Goal: Task Accomplishment & Management: Use online tool/utility

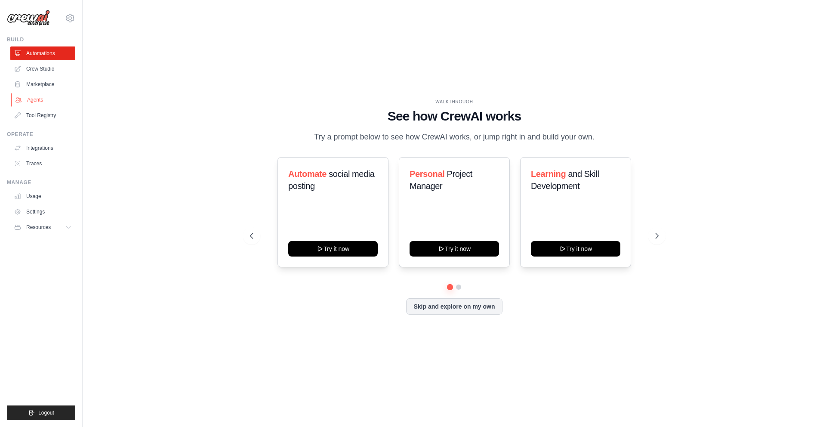
click at [56, 96] on link "Agents" at bounding box center [43, 100] width 65 height 14
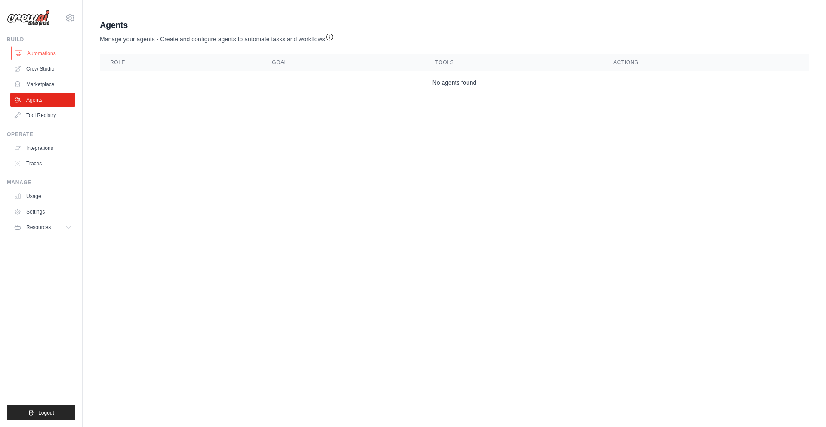
click at [44, 53] on link "Automations" at bounding box center [43, 53] width 65 height 14
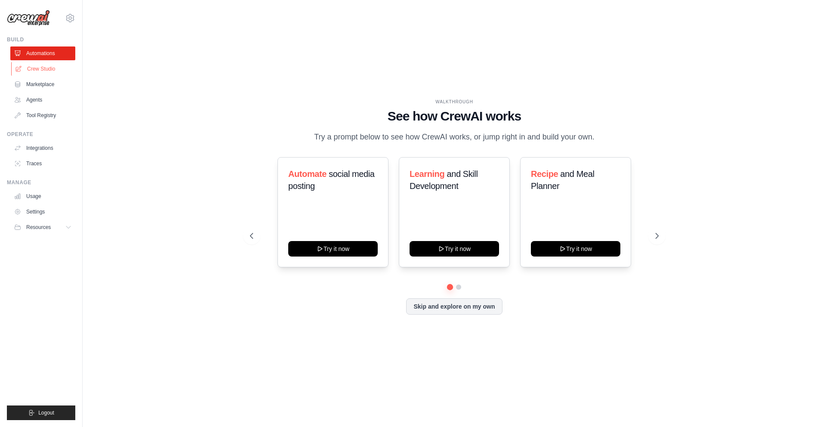
click at [43, 68] on link "Crew Studio" at bounding box center [43, 69] width 65 height 14
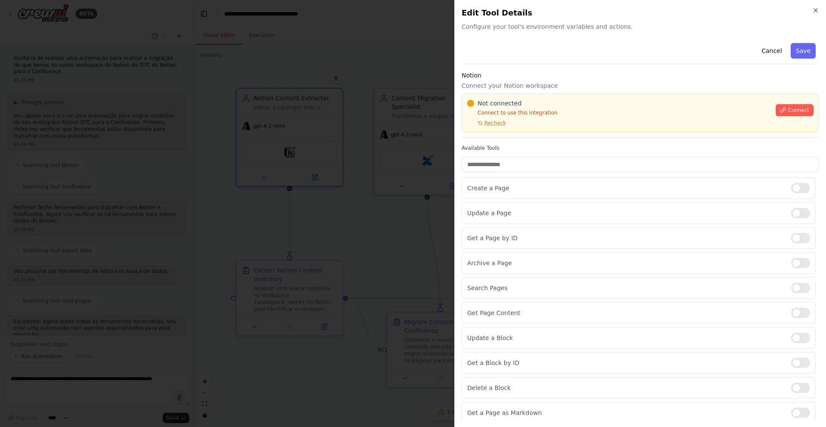
scroll to position [105, 0]
click at [566, 126] on div "Not connected Connect to use this integration Recheck" at bounding box center [618, 113] width 303 height 28
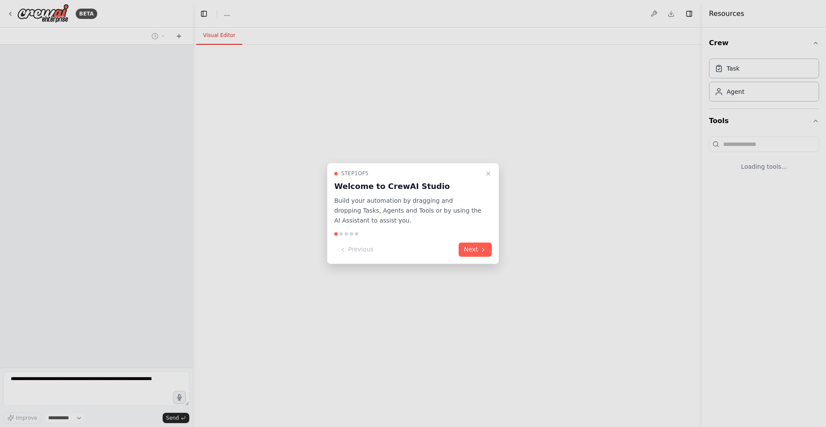
select select "****"
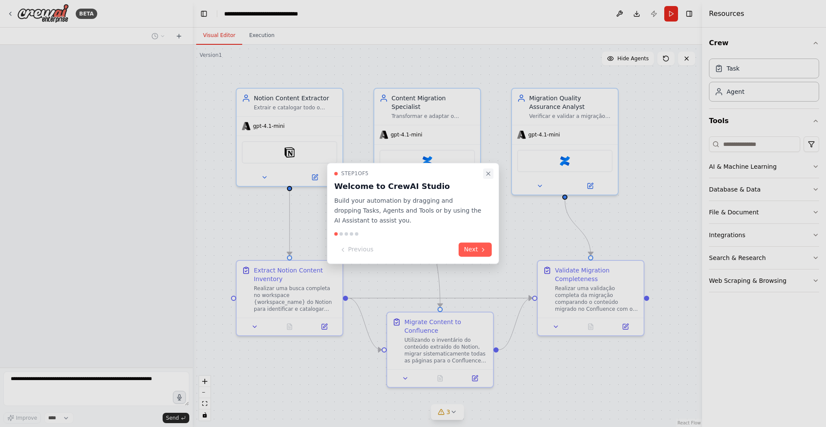
scroll to position [507, 0]
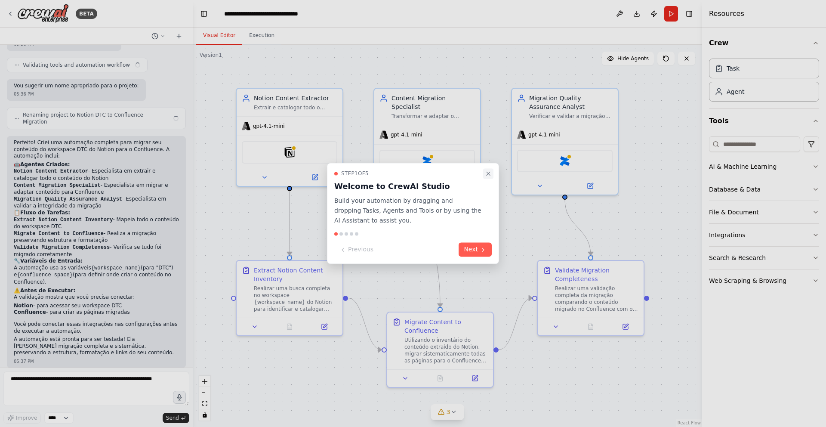
click at [487, 172] on icon "Close walkthrough" at bounding box center [488, 173] width 7 height 7
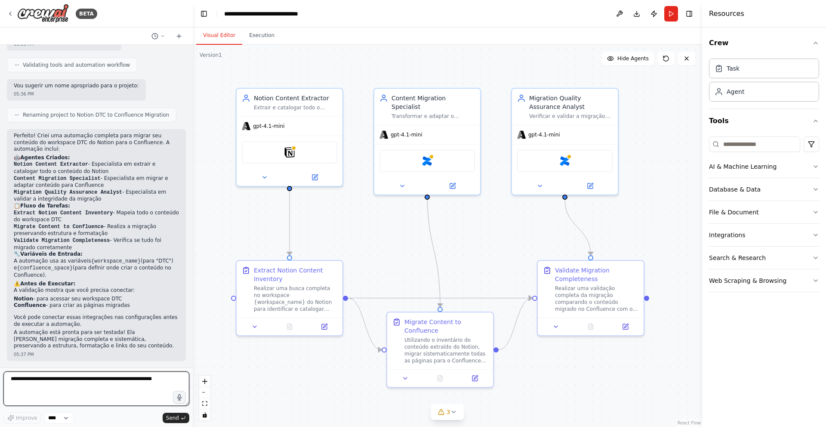
click at [122, 386] on textarea at bounding box center [96, 388] width 186 height 34
type textarea "**********"
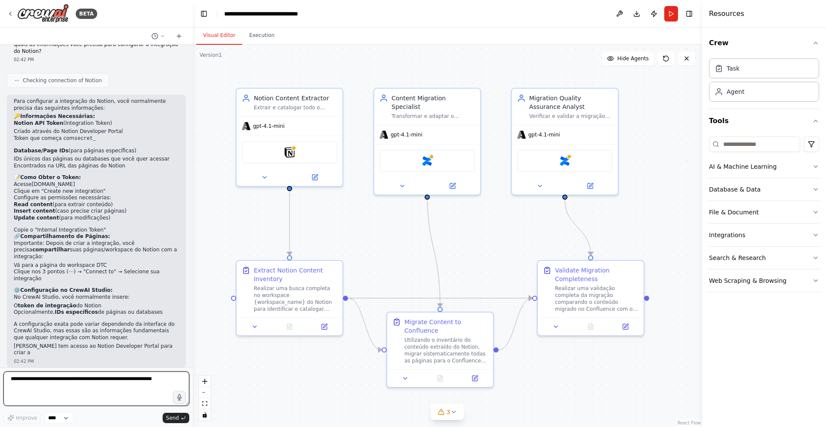
scroll to position [844, 0]
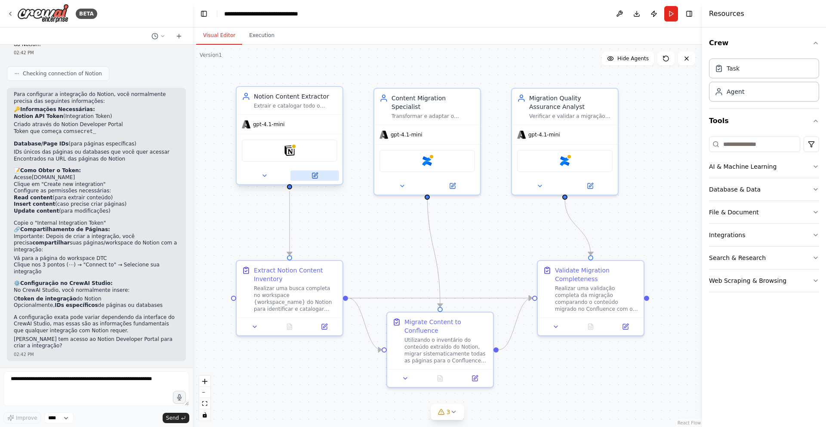
click at [316, 178] on icon at bounding box center [315, 175] width 5 height 5
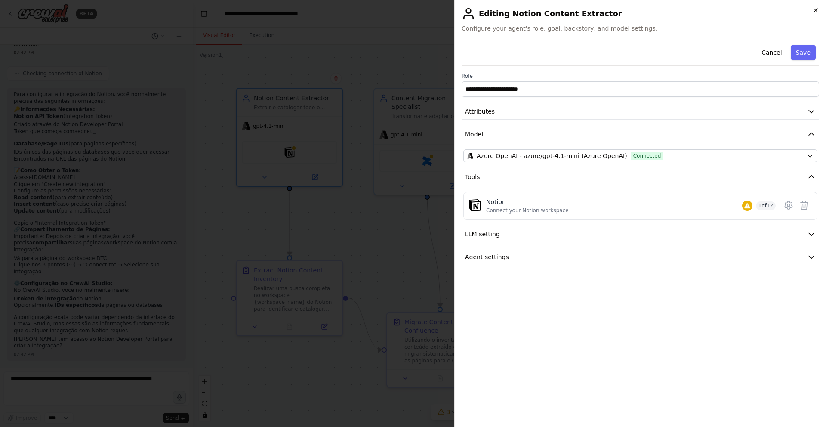
click at [817, 9] on icon "button" at bounding box center [815, 10] width 3 height 3
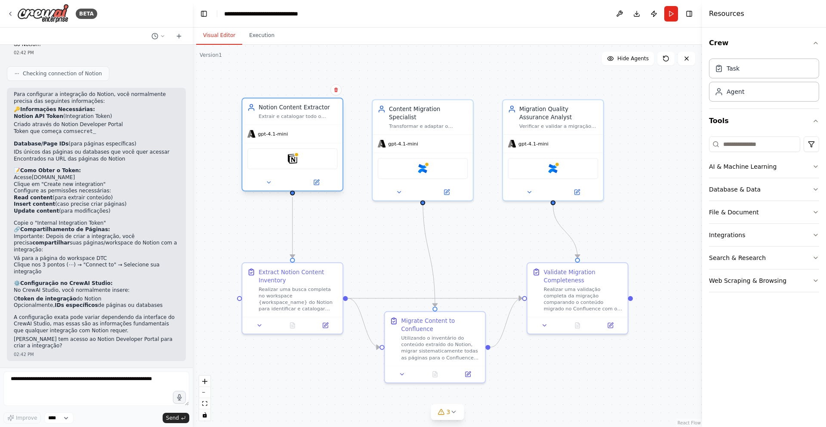
click at [299, 160] on div "Notion" at bounding box center [293, 158] width 90 height 21
click at [290, 160] on img at bounding box center [293, 159] width 10 height 10
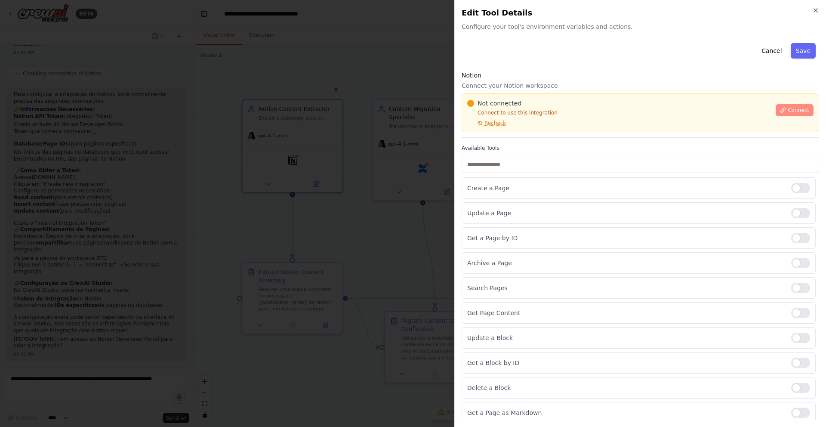
click at [796, 112] on span "Connect" at bounding box center [799, 110] width 22 height 7
click at [788, 109] on span "Connect" at bounding box center [799, 110] width 22 height 7
click at [780, 110] on icon at bounding box center [783, 110] width 6 height 6
click at [504, 162] on input "text" at bounding box center [641, 164] width 358 height 15
click at [492, 127] on div "Not connected Connect to use this integration Recheck Connect" at bounding box center [641, 112] width 358 height 39
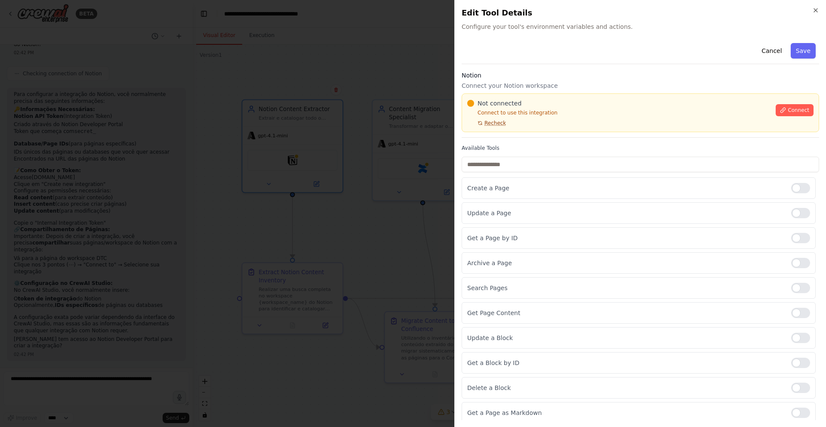
click at [493, 125] on span "Recheck" at bounding box center [496, 123] width 22 height 7
click at [515, 142] on div "Cancel Save Notion Connect your Notion workspace Not connected Connect to use t…" at bounding box center [641, 257] width 358 height 434
click at [565, 130] on div "Not connected Connect to use this integration Recheck Connect" at bounding box center [641, 112] width 358 height 39
click at [559, 127] on div "Not connected Connect to use this integration Recheck Connect" at bounding box center [641, 112] width 358 height 39
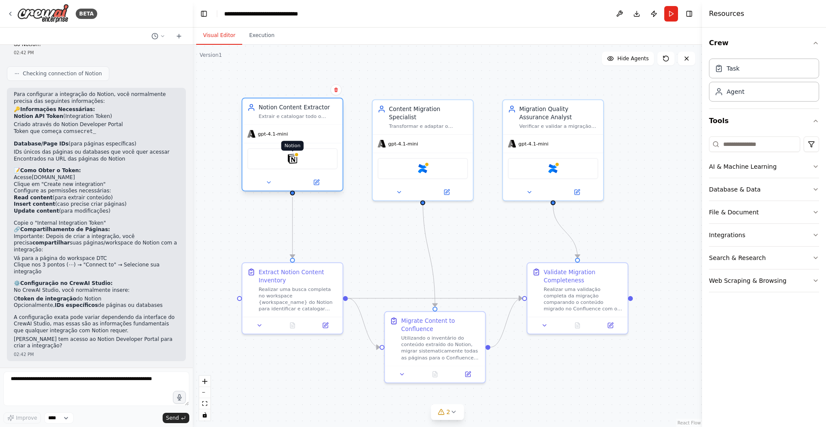
click at [297, 155] on div at bounding box center [296, 154] width 5 height 5
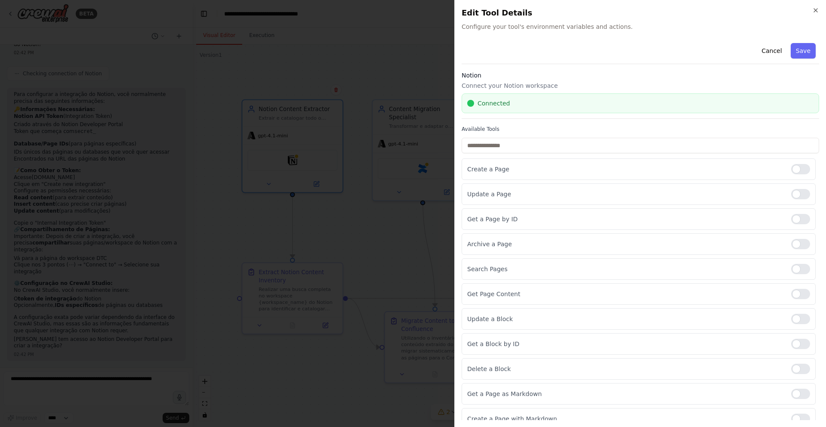
click at [820, 9] on div "Close Edit Tool Details Configure your tool's environment variables and actions…" at bounding box center [641, 213] width 372 height 427
click at [818, 10] on icon "button" at bounding box center [816, 10] width 7 height 7
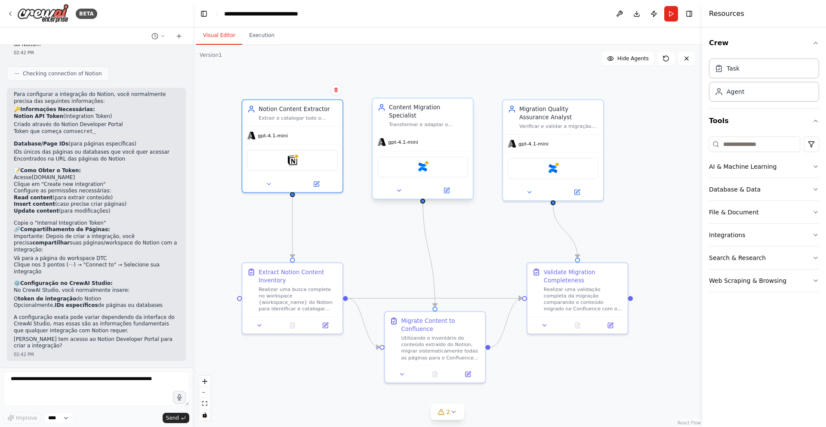
click at [412, 162] on div "Confluence" at bounding box center [423, 166] width 90 height 21
click at [426, 162] on img at bounding box center [423, 167] width 10 height 10
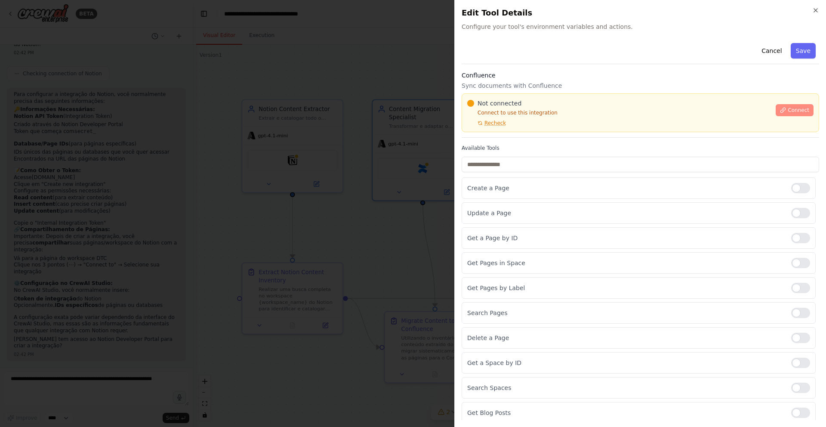
click at [778, 106] on button "Connect" at bounding box center [795, 110] width 38 height 12
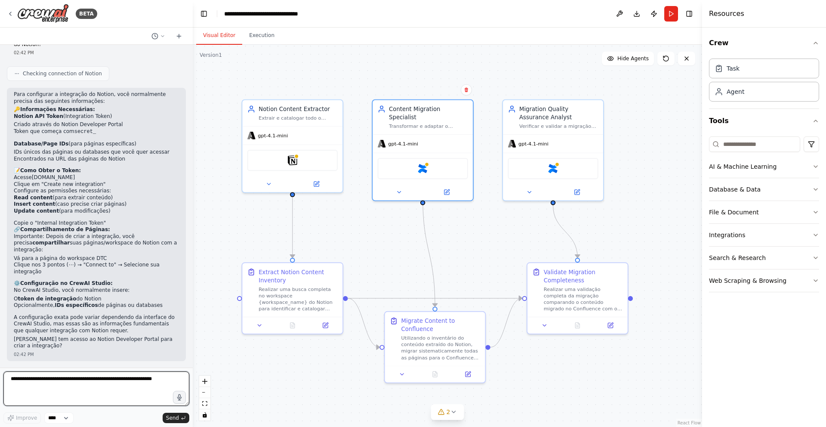
click at [127, 388] on textarea at bounding box center [96, 388] width 186 height 34
type textarea "**********"
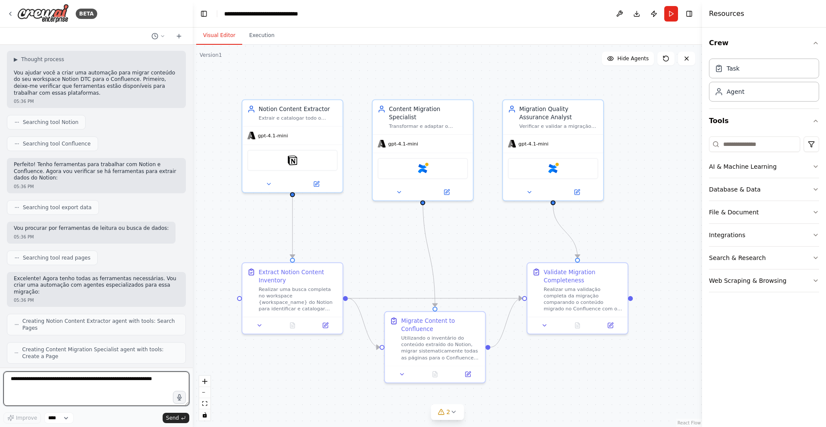
scroll to position [0, 0]
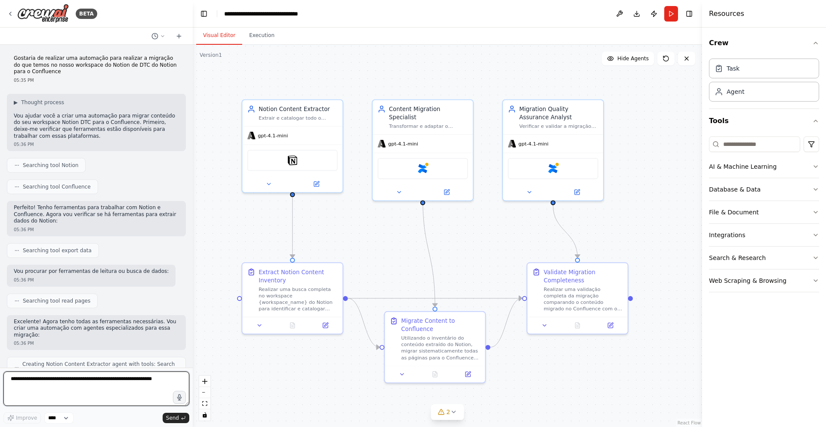
click at [103, 387] on textarea at bounding box center [96, 388] width 186 height 34
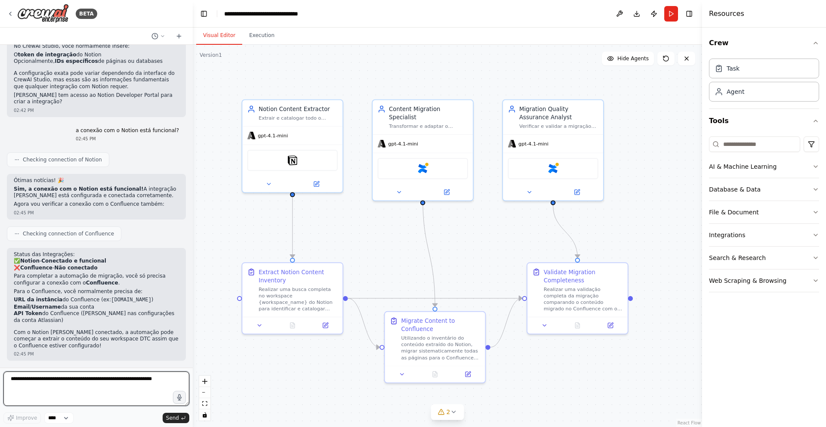
scroll to position [1095, 0]
paste textarea "**********"
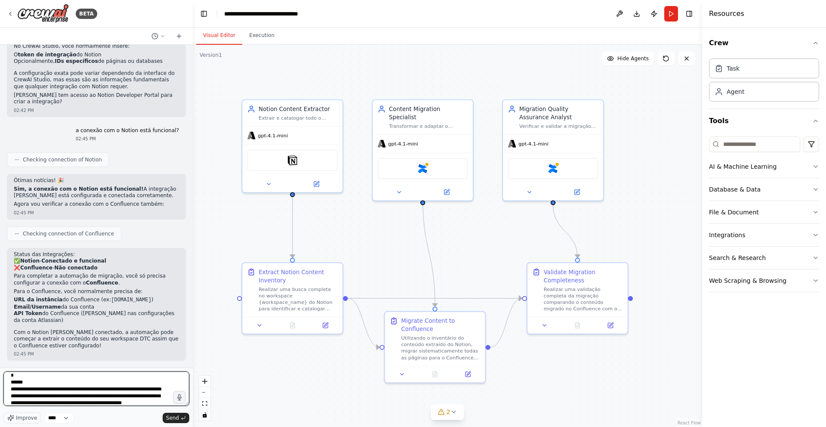
scroll to position [0, 0]
click at [91, 382] on textarea "**********" at bounding box center [96, 388] width 186 height 34
click at [90, 384] on textarea "**********" at bounding box center [96, 388] width 186 height 34
paste textarea "**********"
type textarea "**********"
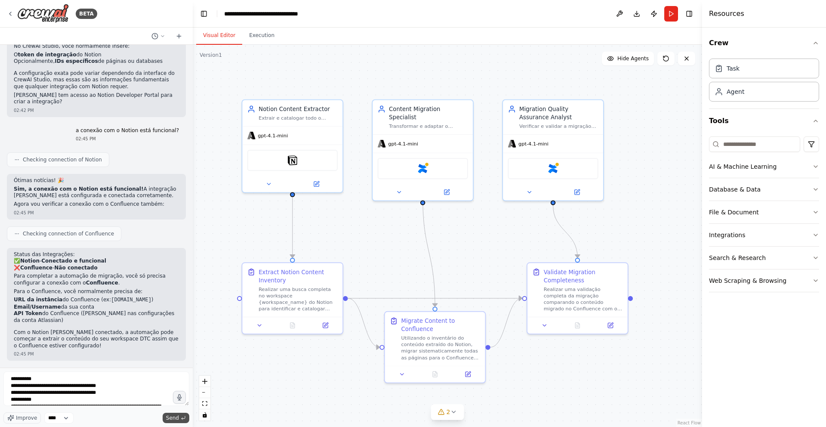
click at [170, 419] on span "Send" at bounding box center [172, 418] width 13 height 7
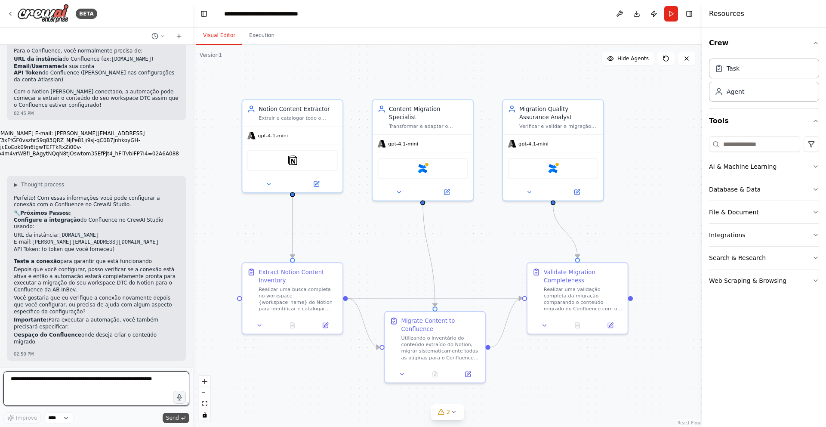
scroll to position [1335, 0]
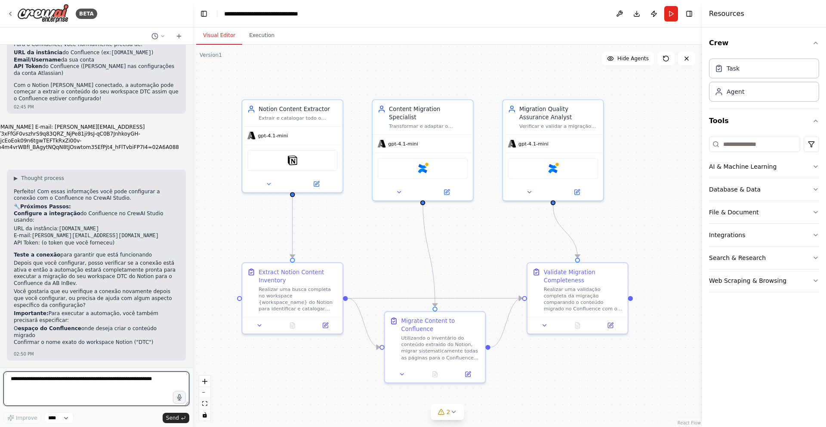
click at [143, 378] on textarea at bounding box center [96, 388] width 186 height 34
type textarea "**********"
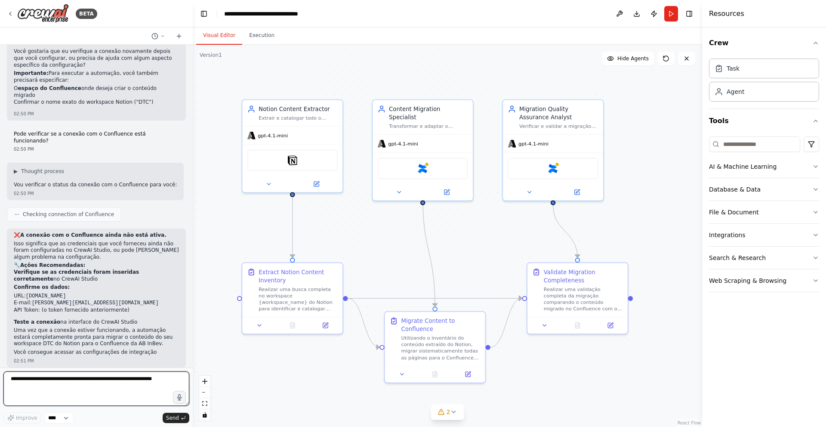
scroll to position [1582, 0]
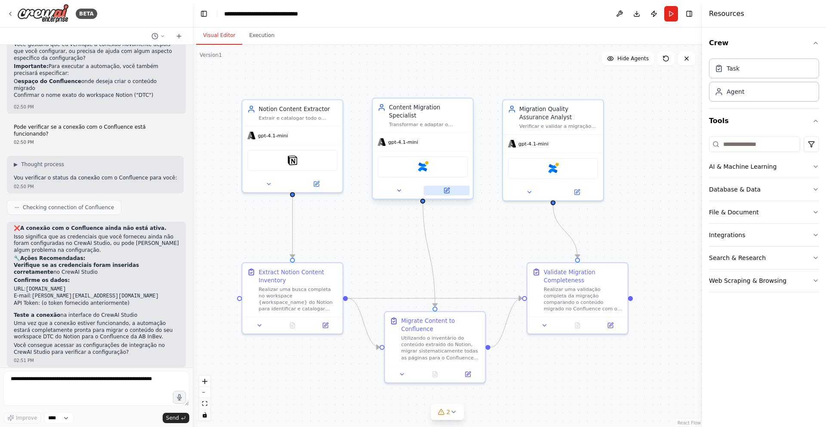
click at [445, 188] on icon at bounding box center [446, 190] width 5 height 5
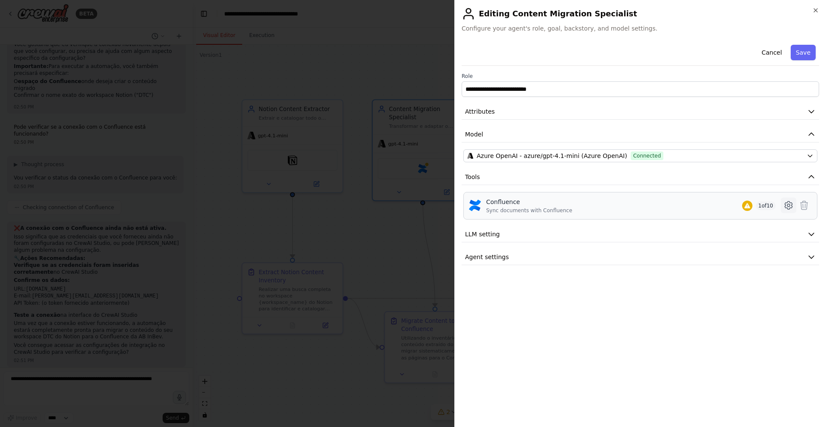
click at [789, 206] on icon at bounding box center [789, 205] width 3 height 3
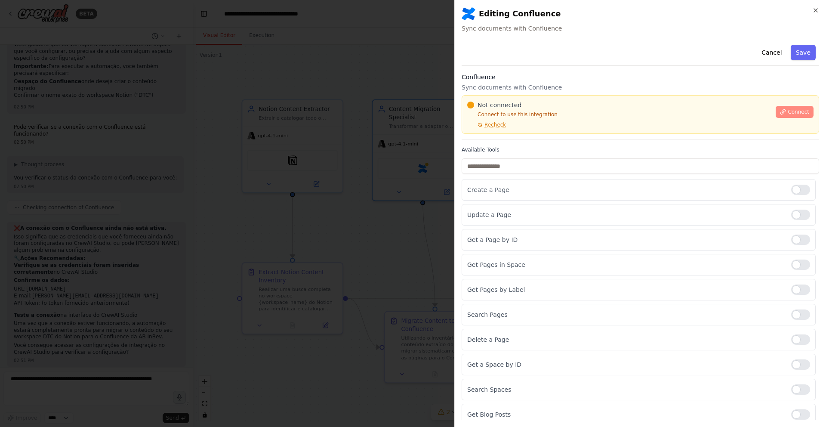
click at [804, 112] on button "Connect" at bounding box center [795, 112] width 38 height 12
click at [800, 111] on span "Connect" at bounding box center [799, 111] width 22 height 7
click at [497, 125] on span "Recheck" at bounding box center [496, 124] width 22 height 7
click at [499, 142] on div "Cancel Save Confluence Sync documents with Confluence Not connected Connect to …" at bounding box center [641, 233] width 358 height 384
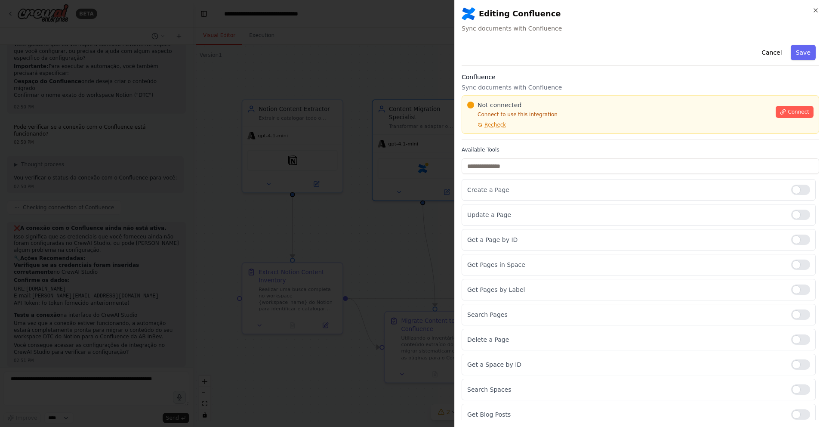
click at [350, 179] on div at bounding box center [413, 213] width 826 height 427
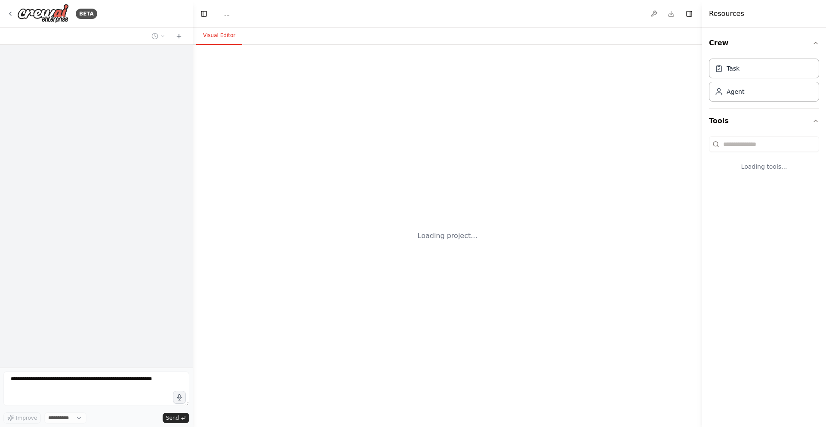
select select "****"
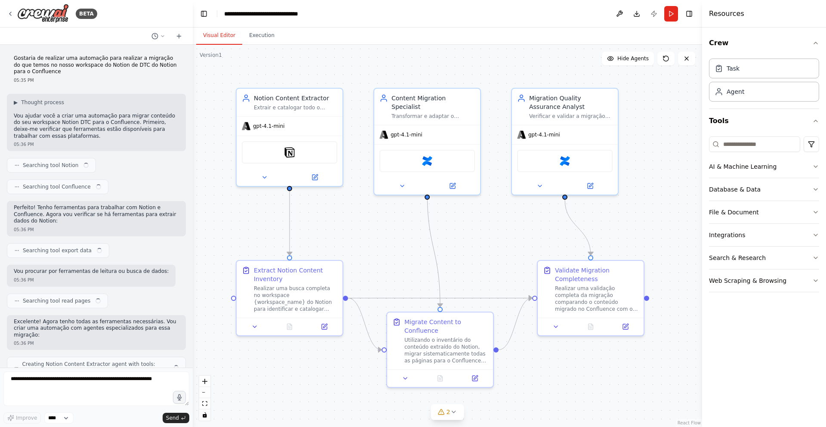
scroll to position [1582, 0]
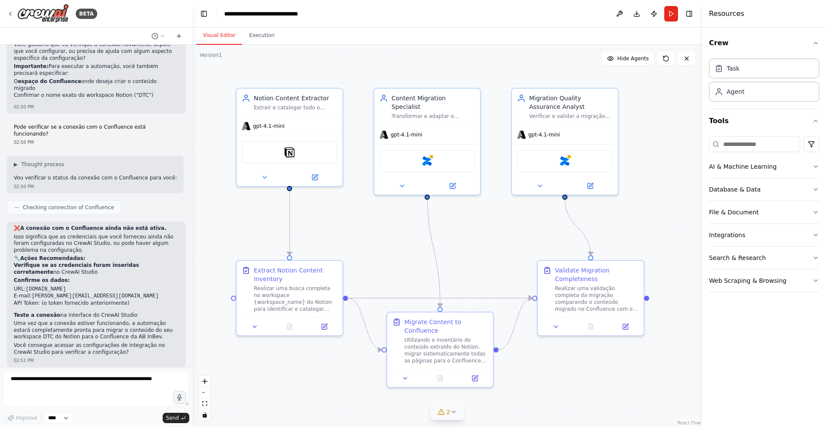
click at [450, 415] on icon at bounding box center [453, 411] width 7 height 7
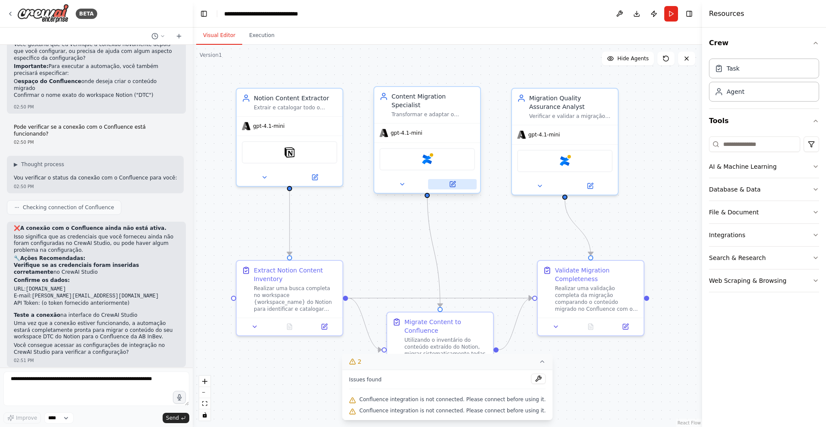
click at [456, 179] on button at bounding box center [452, 184] width 49 height 10
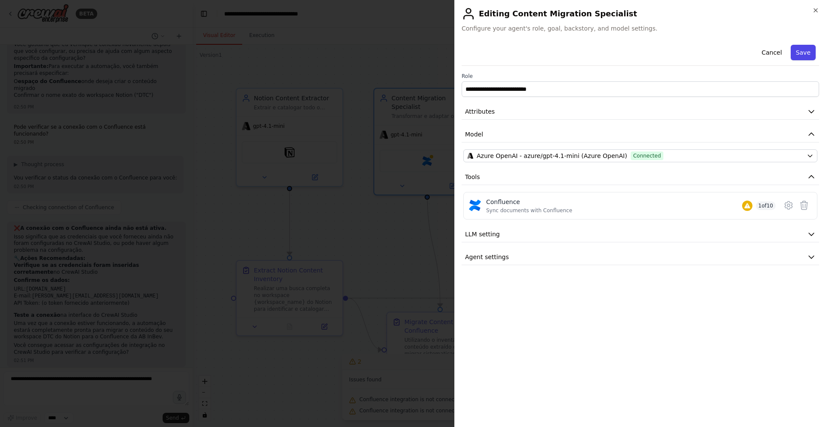
click at [811, 53] on button "Save" at bounding box center [803, 52] width 25 height 15
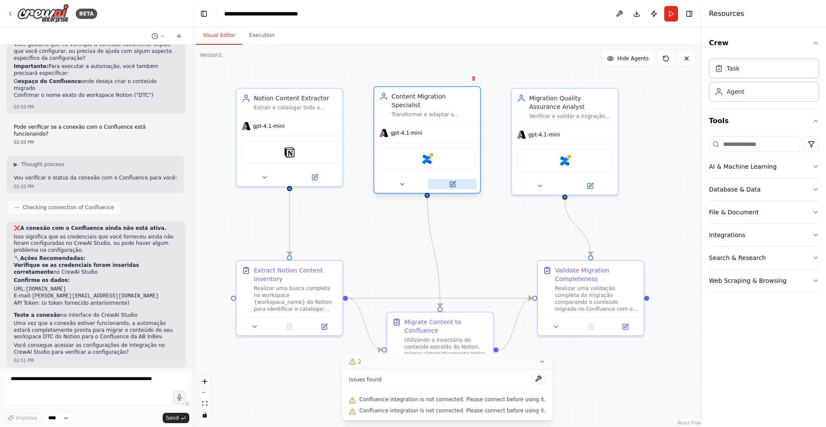
click at [449, 181] on icon at bounding box center [452, 184] width 7 height 7
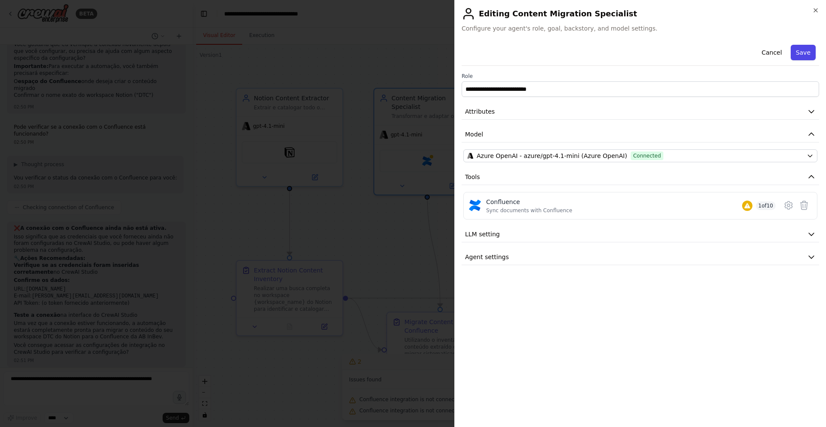
click at [807, 57] on button "Save" at bounding box center [803, 52] width 25 height 15
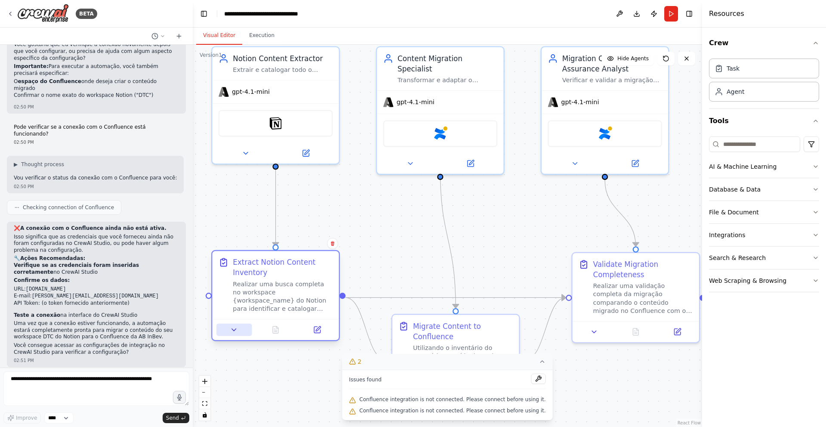
click at [233, 332] on icon at bounding box center [234, 330] width 8 height 8
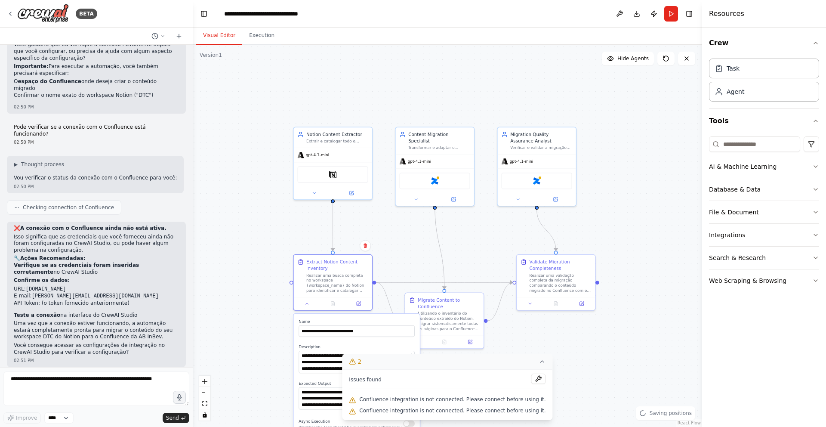
click at [631, 366] on div ".deletable-edge-delete-btn { width: 20px; height: 20px; border: 0px solid #ffff…" at bounding box center [448, 236] width 510 height 382
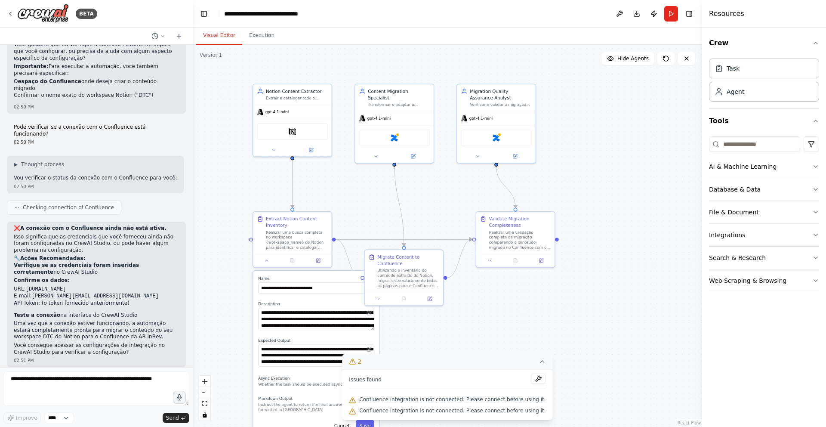
drag, startPoint x: 625, startPoint y: 380, endPoint x: 584, endPoint y: 337, distance: 59.1
click at [584, 337] on div ".deletable-edge-delete-btn { width: 20px; height: 20px; border: 0px solid #ffff…" at bounding box center [448, 236] width 510 height 382
click at [12, 15] on icon at bounding box center [10, 13] width 7 height 7
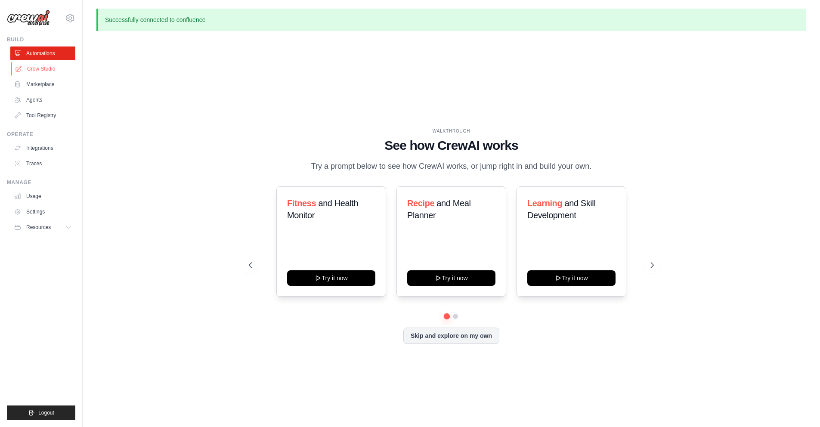
click at [43, 70] on link "Crew Studio" at bounding box center [43, 69] width 65 height 14
click at [43, 69] on link "Crew Studio" at bounding box center [43, 69] width 65 height 14
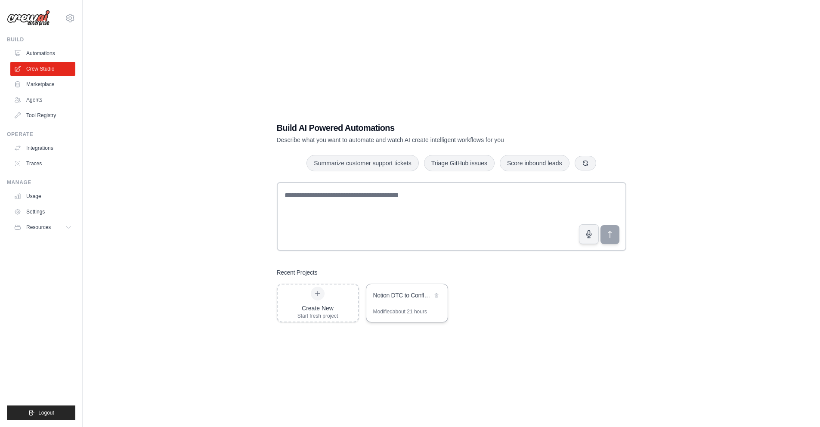
click at [420, 306] on div "Notion DTC to Confluence Migration" at bounding box center [406, 296] width 81 height 24
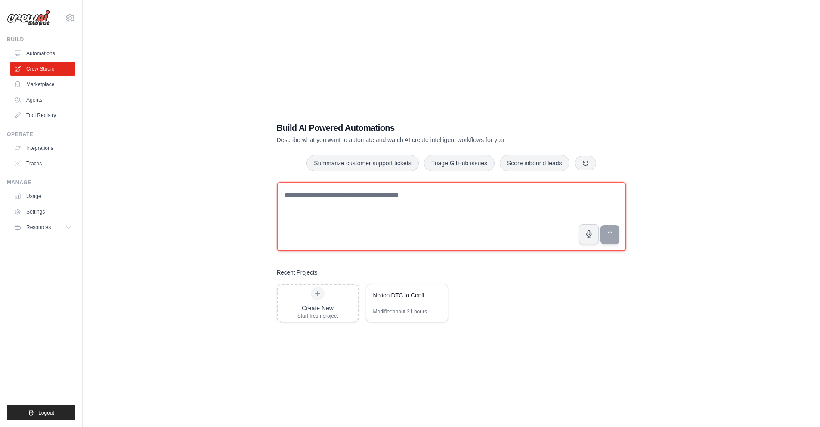
click at [341, 211] on textarea at bounding box center [452, 216] width 350 height 69
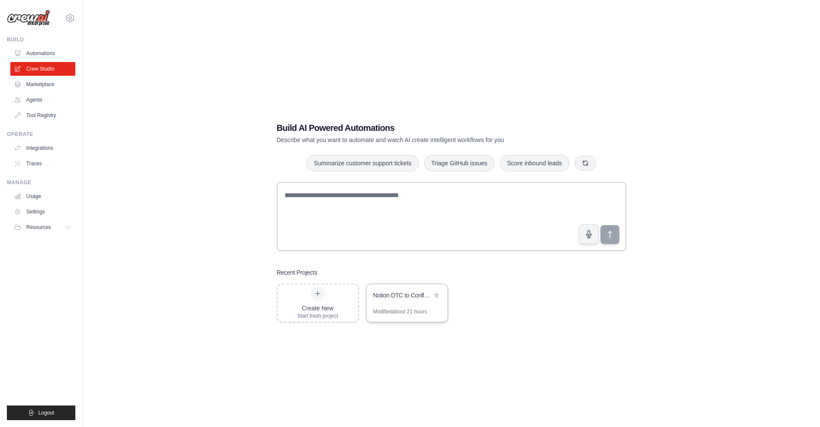
click at [409, 309] on div "Modified about 21 hours" at bounding box center [400, 311] width 54 height 7
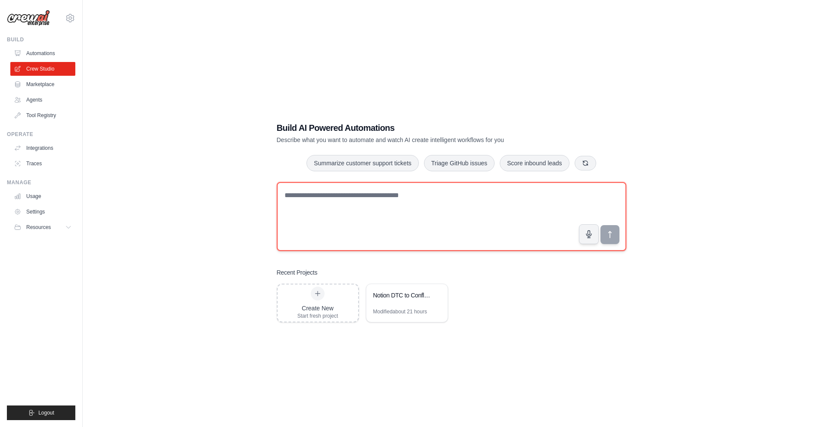
click at [438, 215] on textarea at bounding box center [452, 216] width 350 height 69
paste textarea "**********"
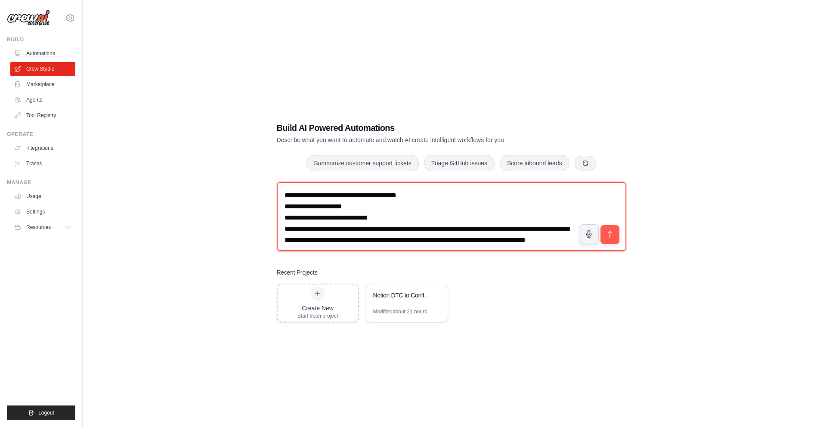
scroll to position [17, 0]
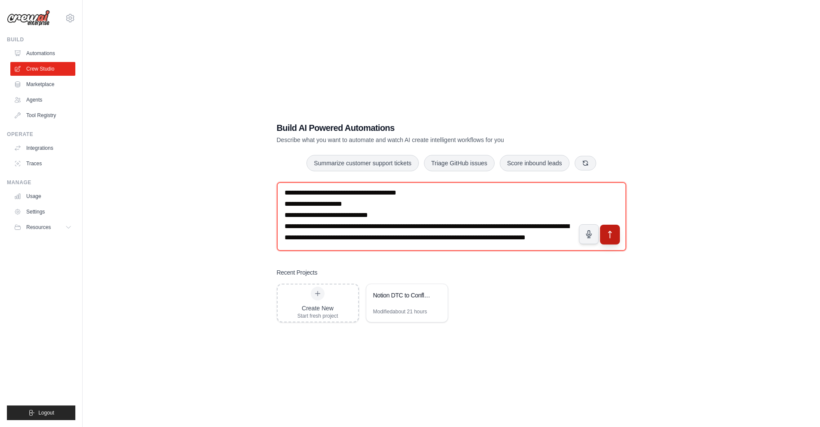
type textarea "**********"
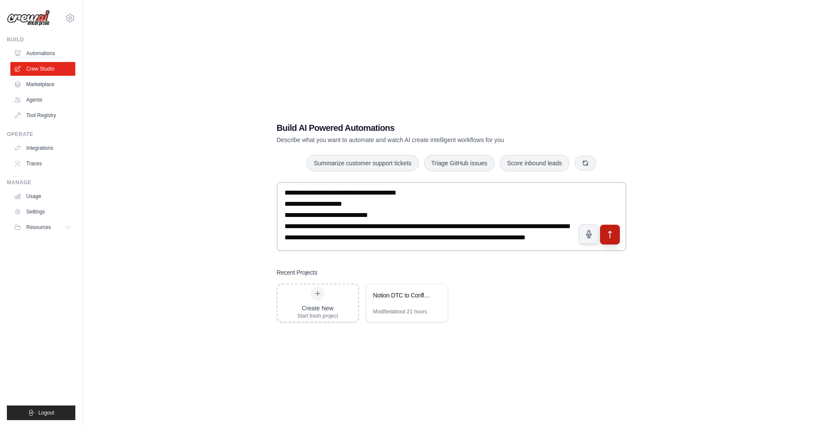
click at [606, 235] on icon "submit" at bounding box center [609, 234] width 9 height 9
click at [388, 299] on div "Notion DTC to Confluence Migration" at bounding box center [402, 295] width 59 height 9
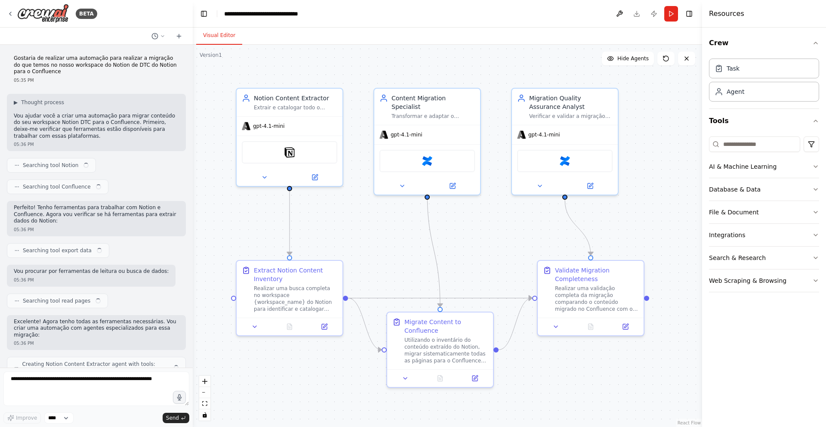
scroll to position [1582, 0]
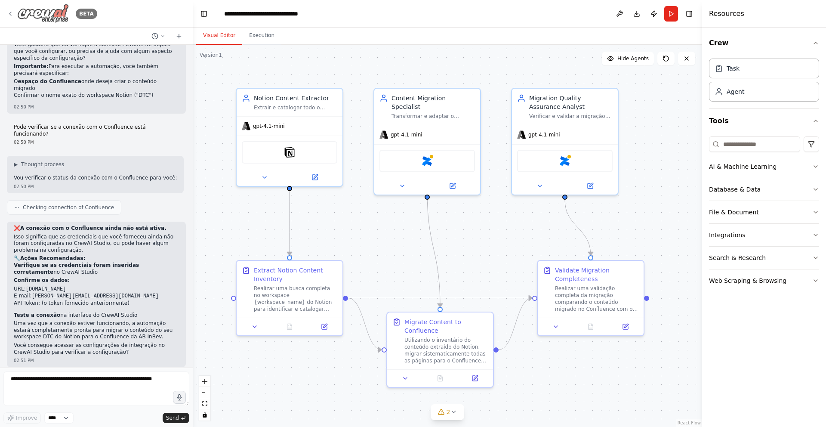
click at [11, 15] on icon at bounding box center [10, 13] width 7 height 7
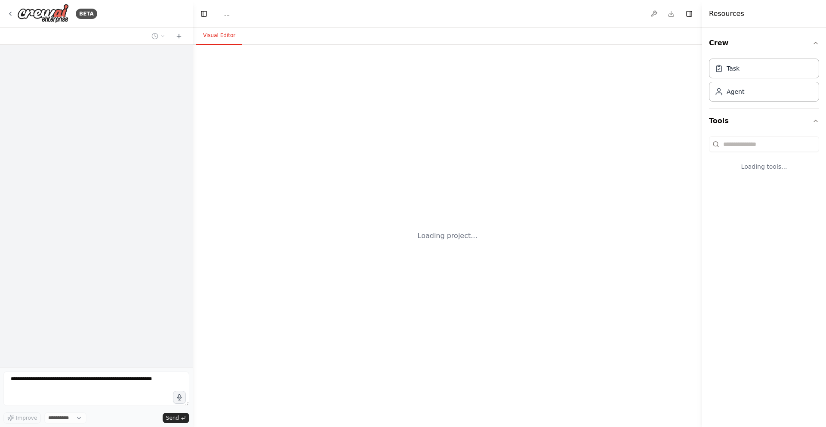
select select "****"
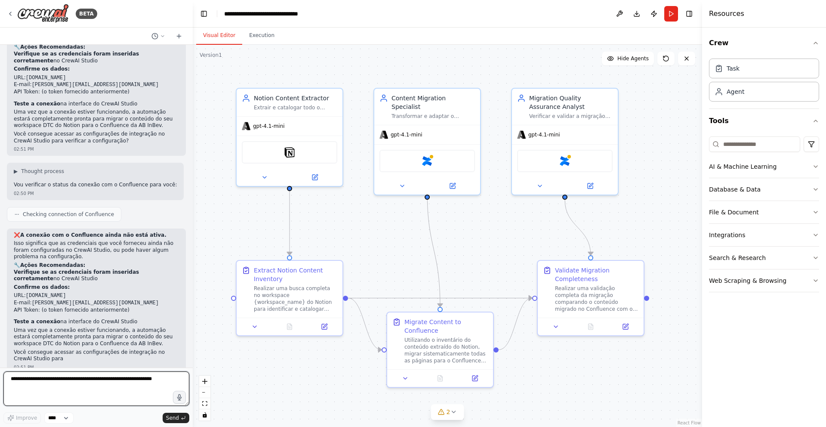
scroll to position [1800, 0]
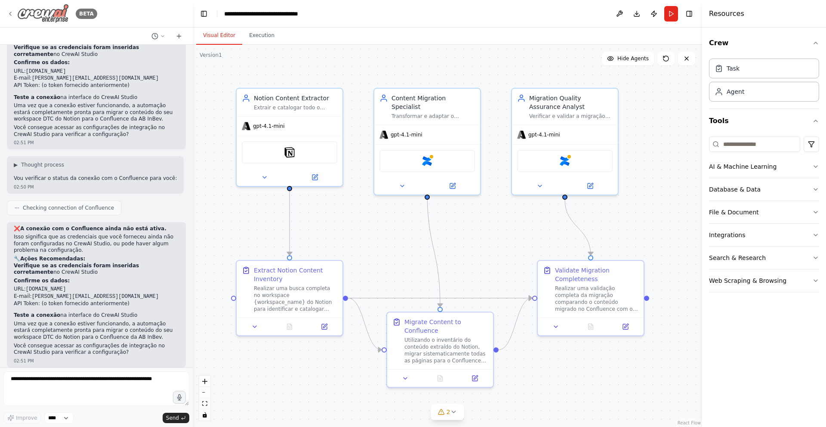
click at [11, 16] on icon at bounding box center [10, 13] width 7 height 7
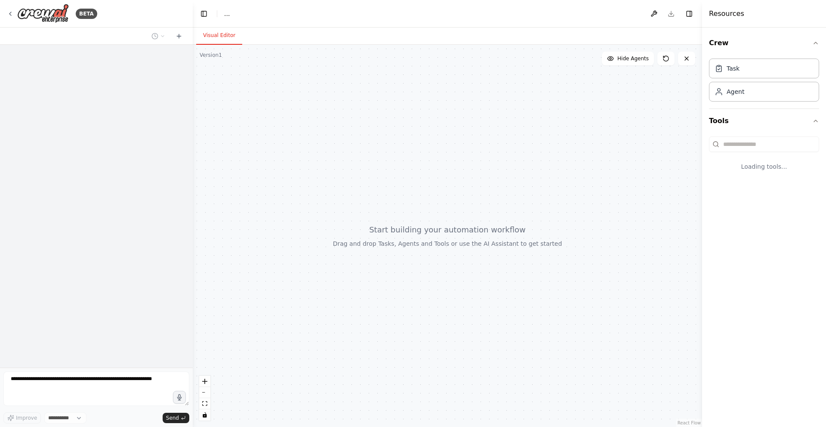
select select "****"
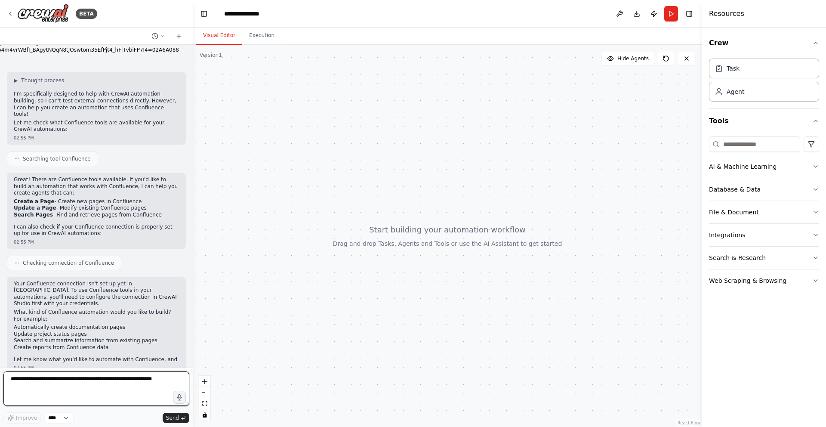
scroll to position [35, 0]
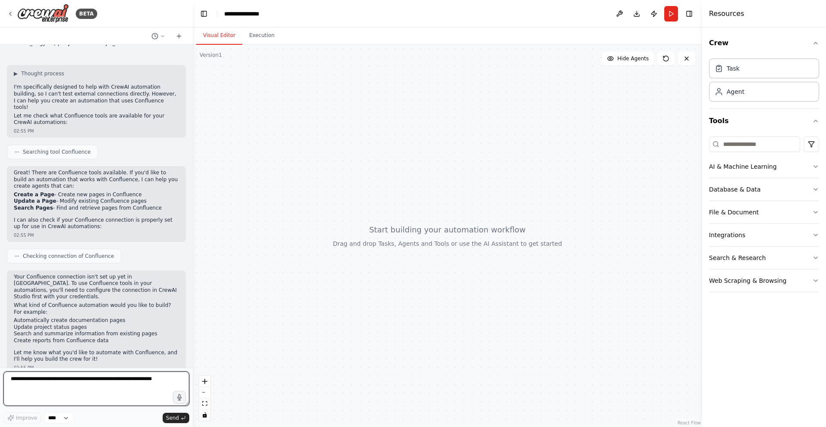
click at [136, 383] on textarea at bounding box center [96, 388] width 186 height 34
click at [141, 377] on textarea at bounding box center [96, 388] width 186 height 34
type textarea "**"
click at [63, 415] on select "****" at bounding box center [58, 417] width 29 height 11
click at [78, 378] on textarea "**" at bounding box center [96, 388] width 186 height 34
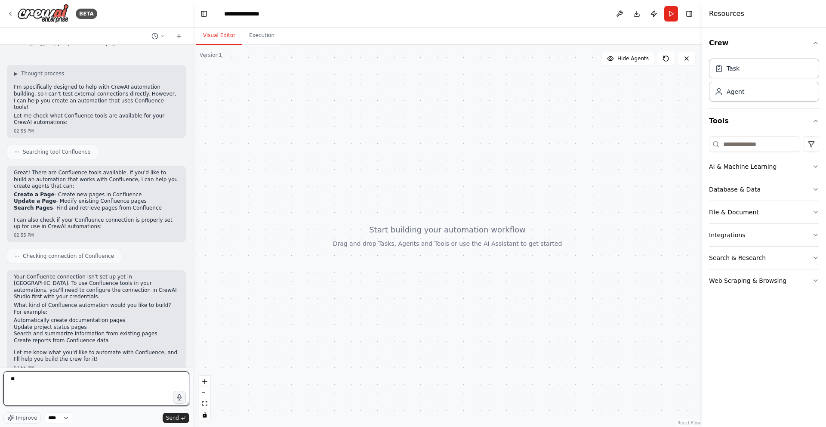
click at [78, 378] on textarea "**" at bounding box center [96, 388] width 186 height 34
click at [758, 232] on button "Integrations" at bounding box center [764, 235] width 110 height 22
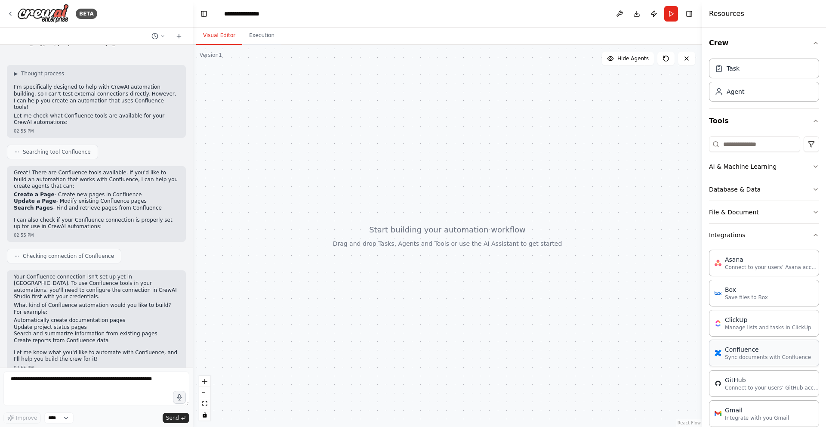
click at [749, 357] on p "Sync documents with Confluence" at bounding box center [768, 357] width 86 height 7
click at [733, 354] on p "Sync documents with Confluence" at bounding box center [768, 357] width 86 height 7
click at [721, 352] on img at bounding box center [718, 353] width 7 height 7
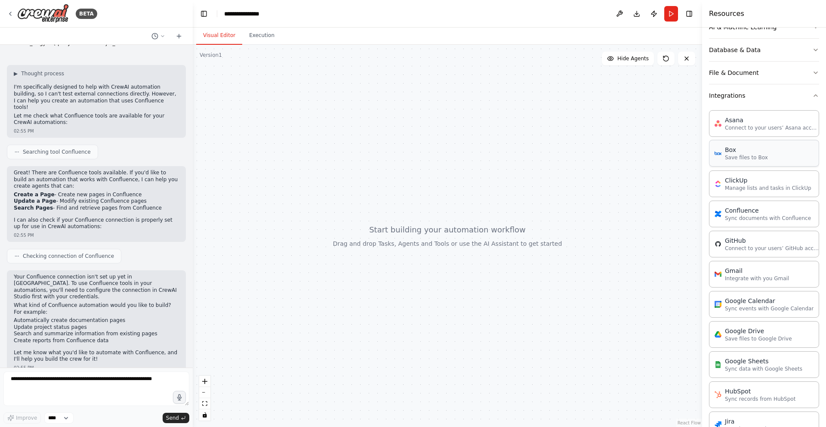
scroll to position [133, 0]
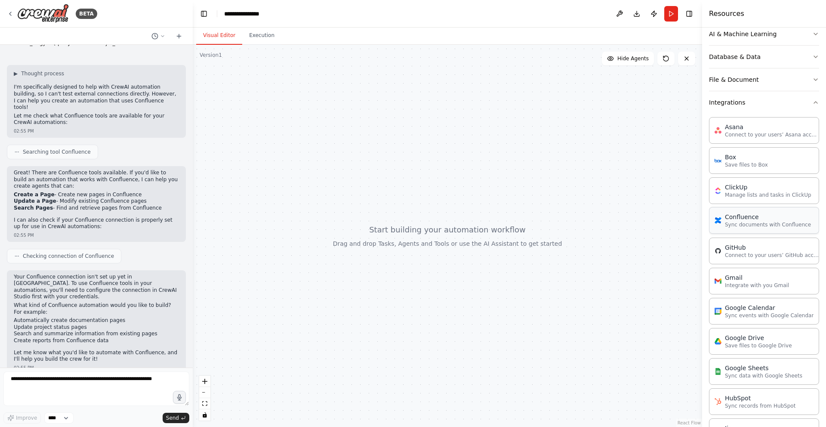
click at [768, 225] on p "Sync documents with Confluence" at bounding box center [768, 224] width 86 height 7
click at [115, 386] on textarea at bounding box center [96, 388] width 186 height 34
type textarea "**********"
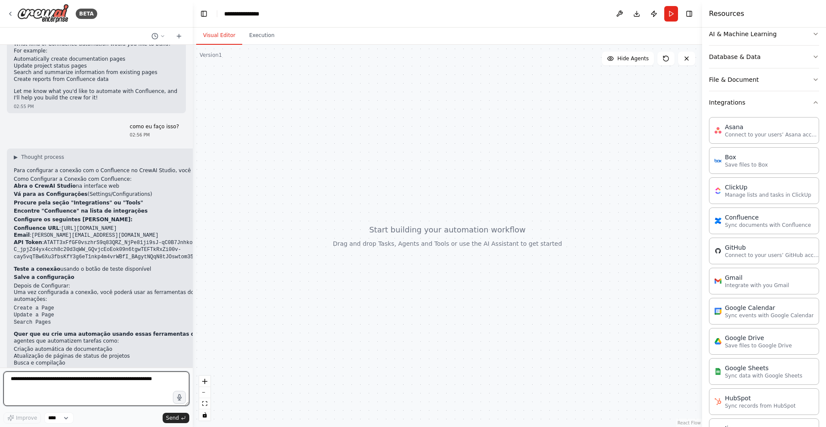
scroll to position [305, 0]
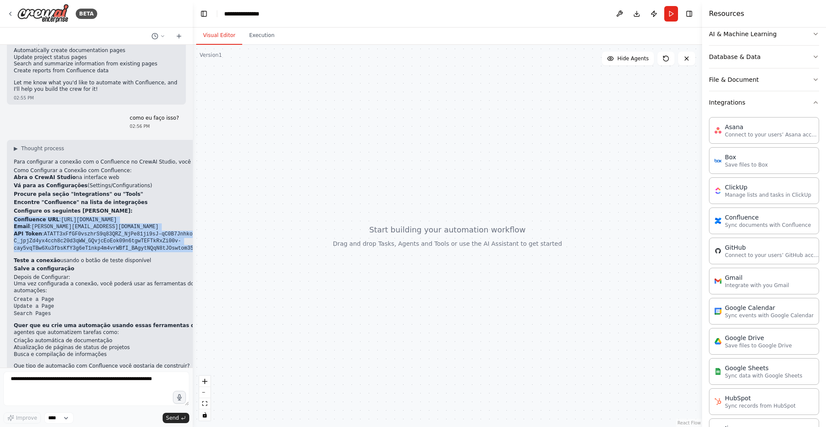
drag, startPoint x: 160, startPoint y: 241, endPoint x: 14, endPoint y: 204, distance: 150.5
click at [14, 204] on ol "Abra o CrewAI Studio na interface web Vá para as Configurações (Settings/Config…" at bounding box center [147, 223] width 266 height 98
copy ol "Confluence URL : https://ab-inbev.atlassian.net Email : marilisa.antonovicz@ab-…"
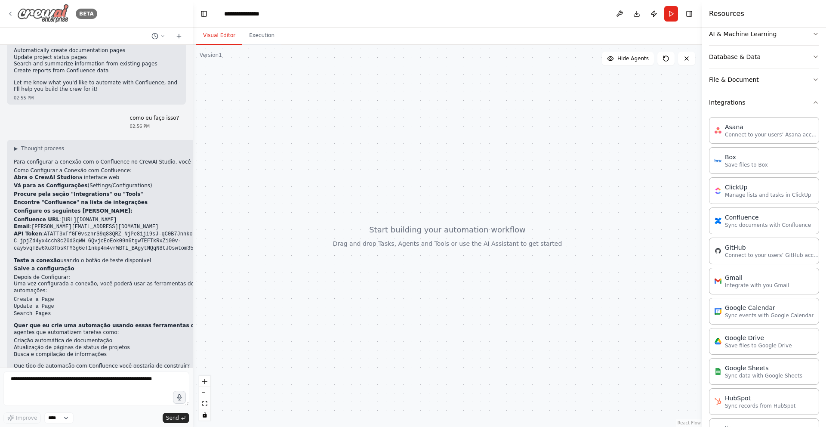
click at [11, 15] on icon at bounding box center [10, 13] width 7 height 7
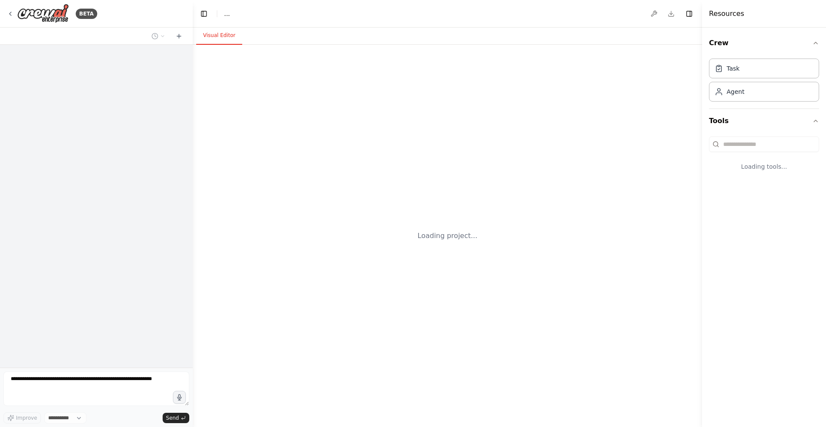
select select "****"
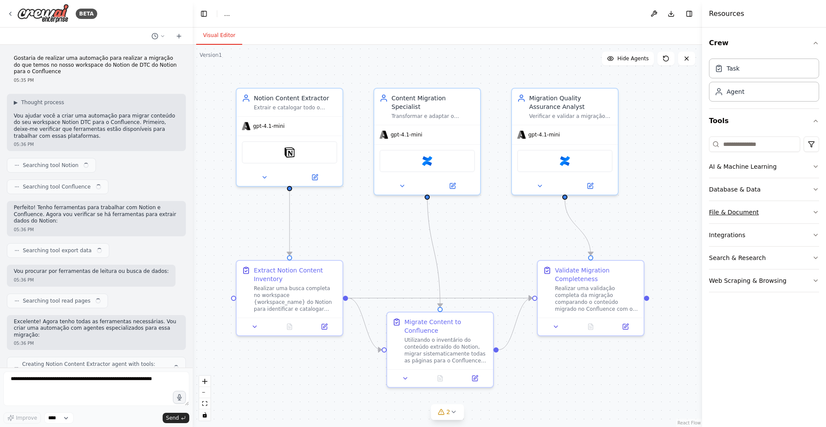
scroll to position [1582, 0]
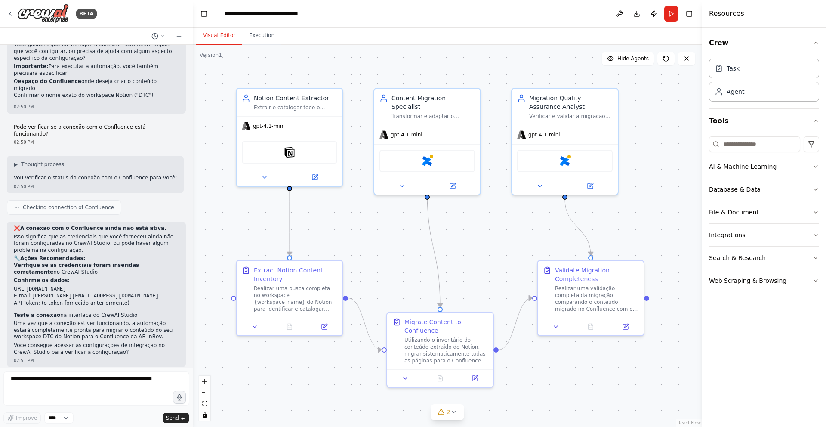
click at [729, 235] on button "Integrations" at bounding box center [764, 235] width 110 height 22
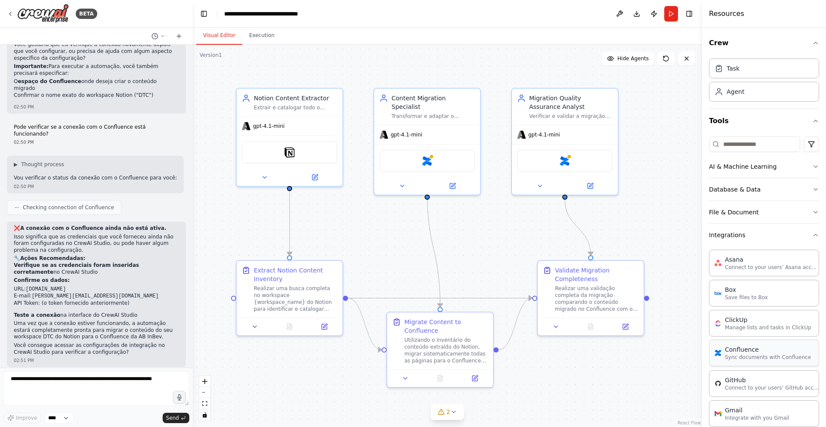
click at [753, 358] on p "Sync documents with Confluence" at bounding box center [768, 357] width 86 height 7
drag, startPoint x: 753, startPoint y: 358, endPoint x: 748, endPoint y: 354, distance: 6.5
click at [753, 357] on p "Sync documents with Confluence" at bounding box center [768, 357] width 86 height 7
click at [726, 349] on div "Confluence" at bounding box center [768, 349] width 86 height 9
click at [726, 348] on div "Confluence" at bounding box center [768, 349] width 86 height 9
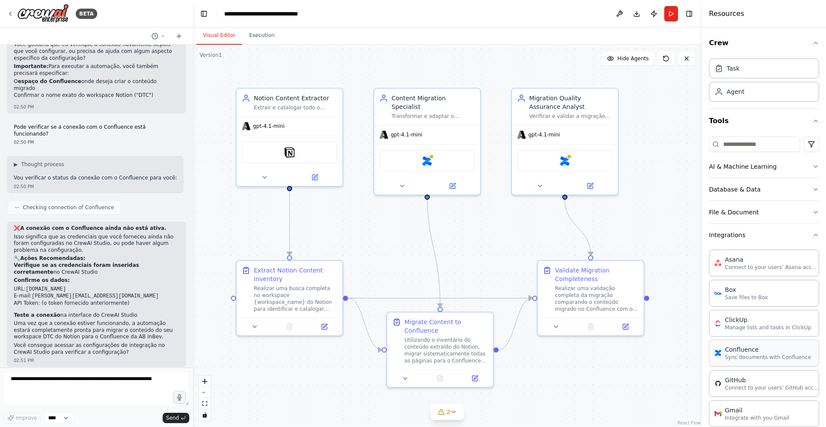
click at [715, 356] on img at bounding box center [718, 353] width 7 height 7
click at [716, 355] on img at bounding box center [718, 353] width 7 height 7
click at [594, 183] on icon at bounding box center [590, 184] width 7 height 7
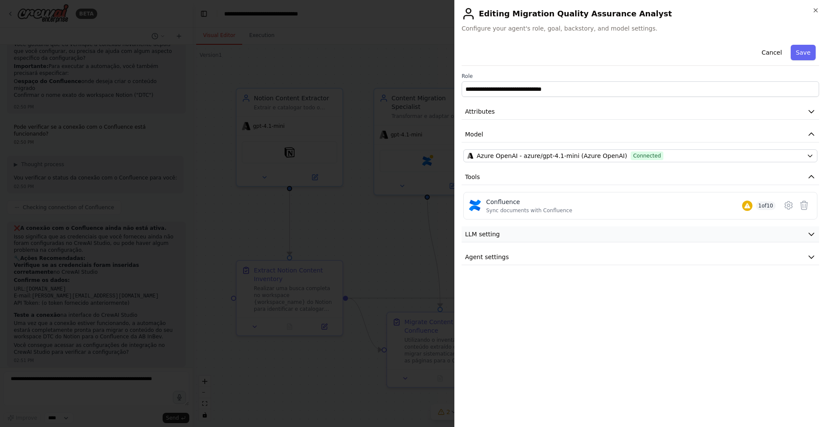
click at [644, 234] on button "LLM setting" at bounding box center [641, 234] width 358 height 16
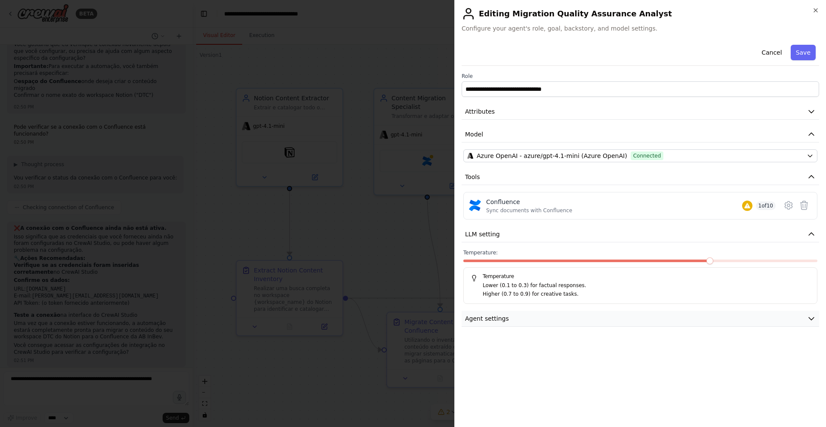
click at [557, 321] on button "Agent settings" at bounding box center [641, 319] width 358 height 16
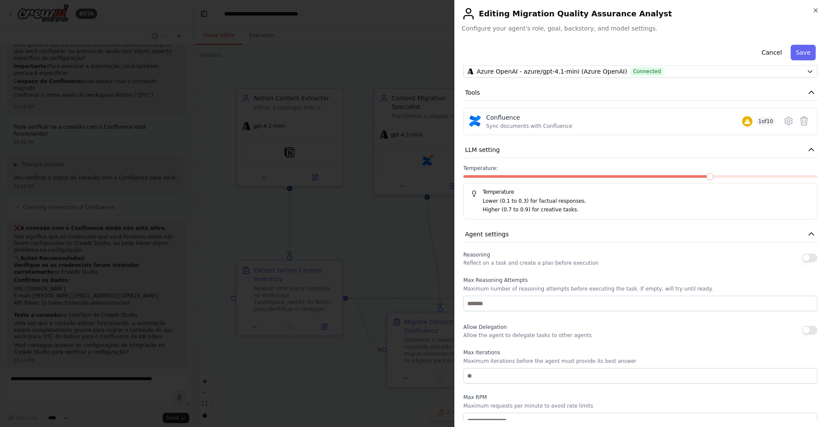
scroll to position [0, 0]
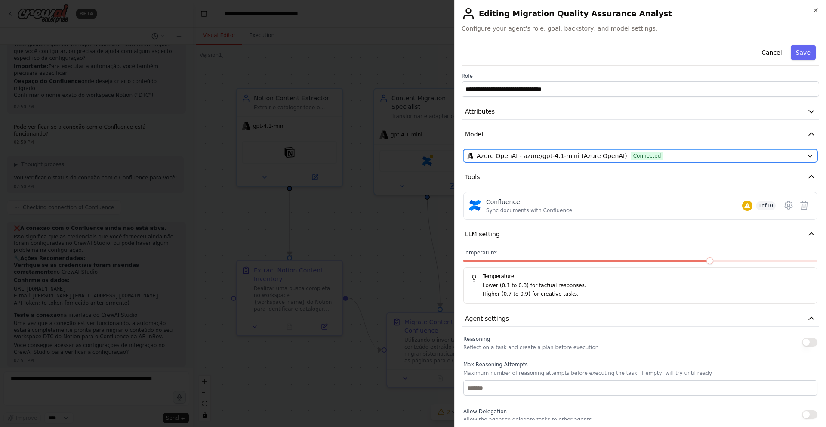
click at [746, 158] on div "Azure OpenAI - azure/gpt-4.1-mini (Azure OpenAI) Connected" at bounding box center [635, 156] width 336 height 9
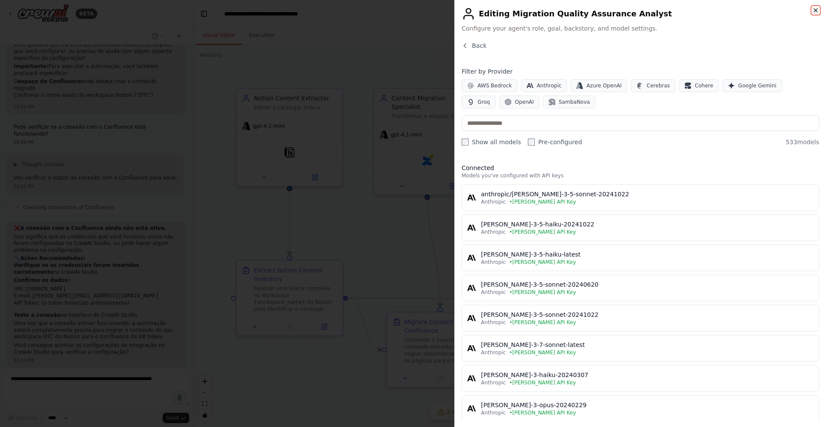
click at [814, 11] on icon "button" at bounding box center [816, 10] width 7 height 7
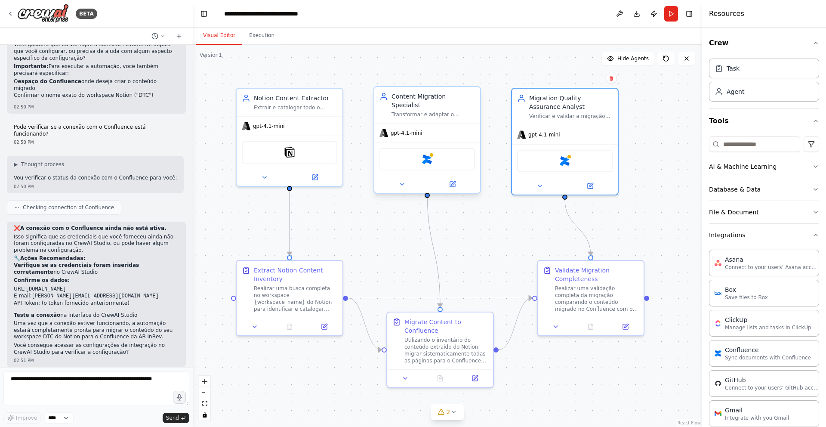
click at [433, 151] on div "Confluence" at bounding box center [428, 159] width 96 height 22
click at [428, 154] on img at bounding box center [427, 159] width 10 height 10
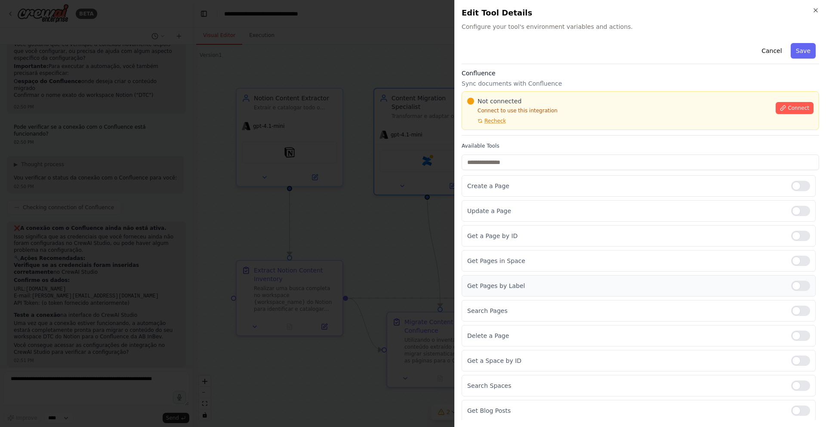
scroll to position [3, 0]
click at [654, 362] on p "Get a Space by ID" at bounding box center [625, 359] width 317 height 9
click at [798, 385] on div at bounding box center [801, 384] width 19 height 10
click at [792, 385] on div at bounding box center [801, 384] width 19 height 10
click at [788, 107] on span "Connect" at bounding box center [799, 106] width 22 height 7
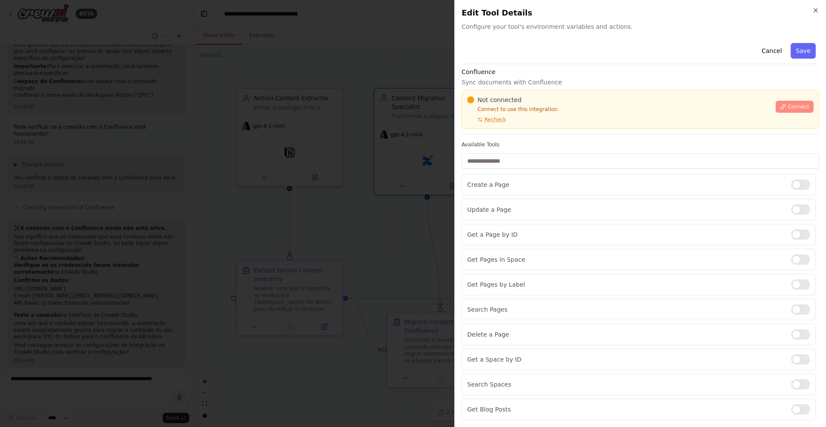
click at [788, 106] on span "Connect" at bounding box center [799, 106] width 22 height 7
click at [487, 121] on span "Recheck" at bounding box center [496, 119] width 22 height 7
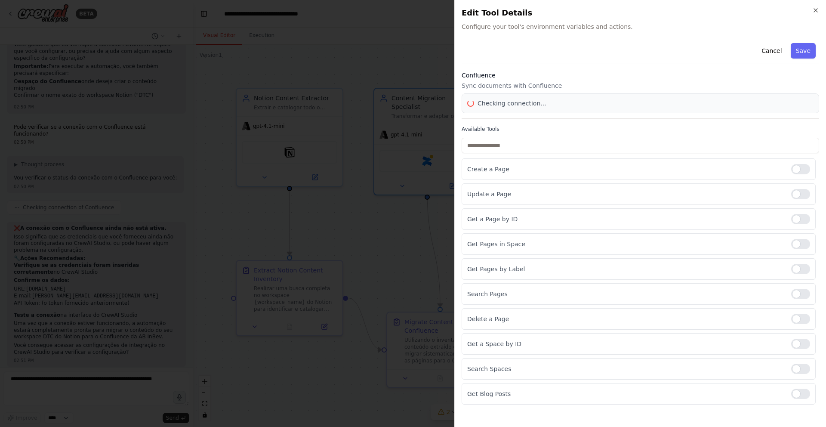
scroll to position [0, 0]
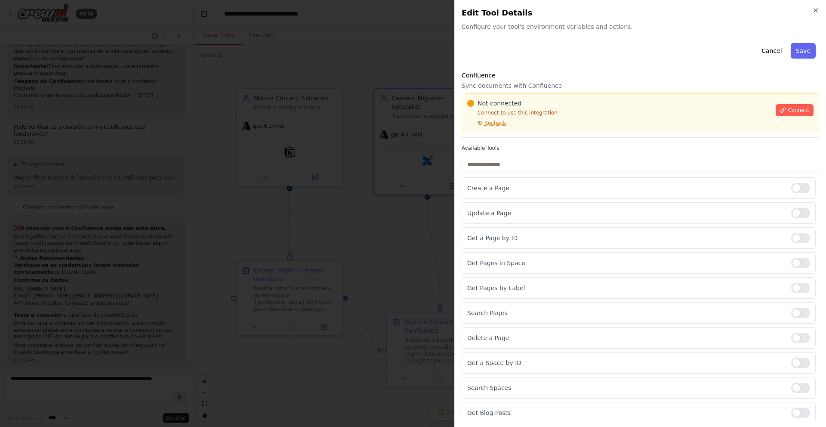
click at [353, 187] on div at bounding box center [413, 213] width 826 height 427
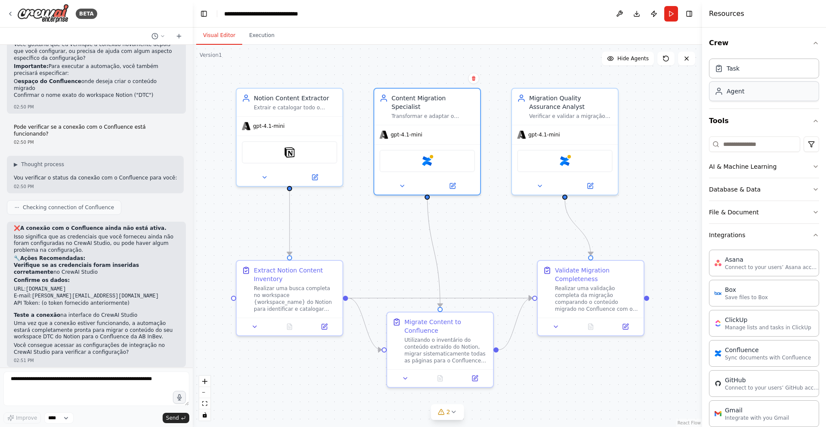
click at [755, 96] on div "Agent" at bounding box center [764, 91] width 110 height 20
click at [752, 94] on div "Agent" at bounding box center [764, 91] width 110 height 20
click at [544, 184] on button at bounding box center [540, 184] width 49 height 10
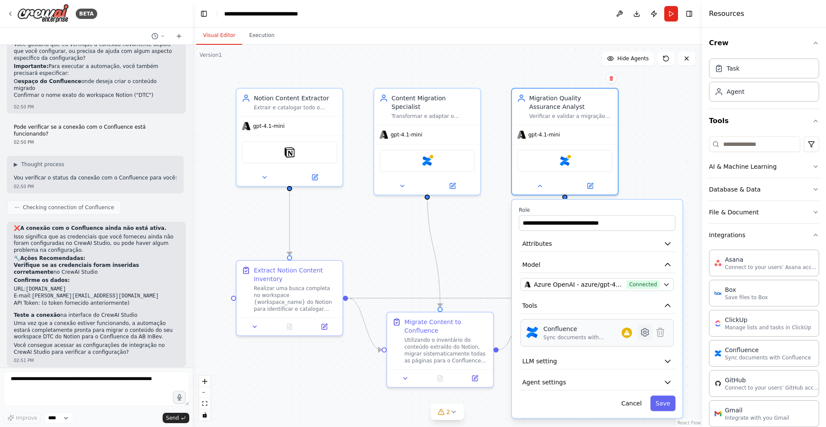
click at [644, 334] on icon at bounding box center [644, 332] width 7 height 8
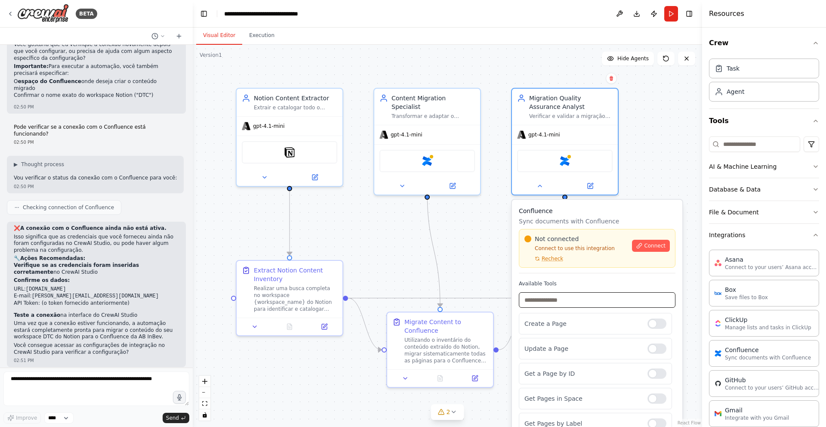
click at [568, 301] on input "text" at bounding box center [597, 299] width 157 height 15
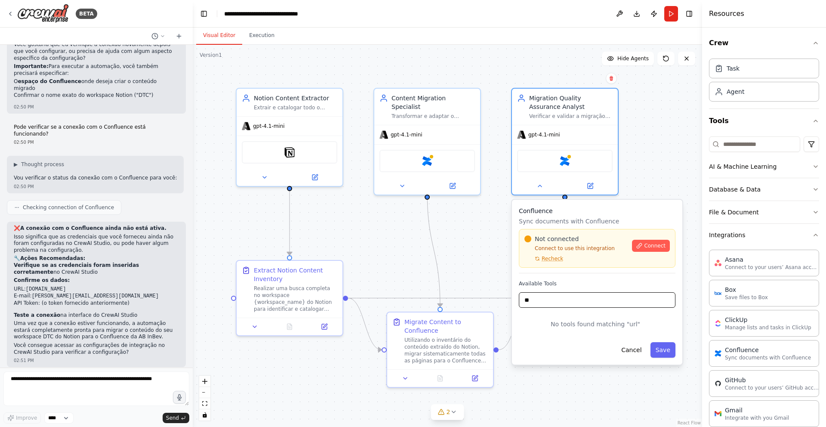
type input "*"
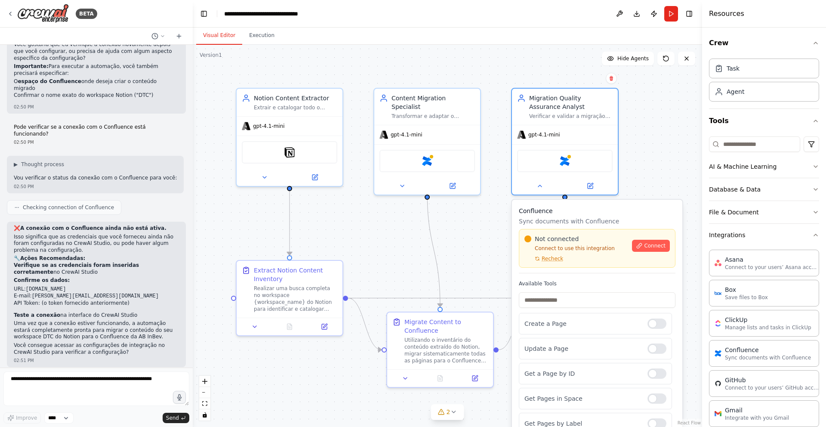
click at [475, 243] on div ".deletable-edge-delete-btn { width: 20px; height: 20px; border: 0px solid #ffff…" at bounding box center [448, 236] width 510 height 382
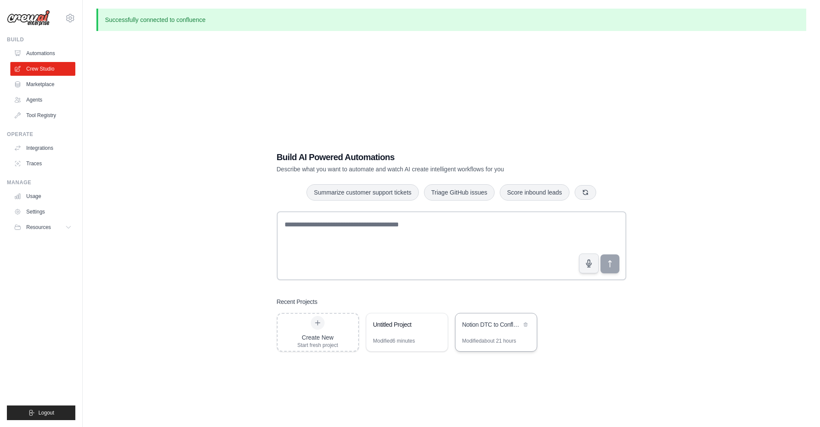
click at [474, 340] on div "Modified about 21 hours" at bounding box center [489, 340] width 54 height 7
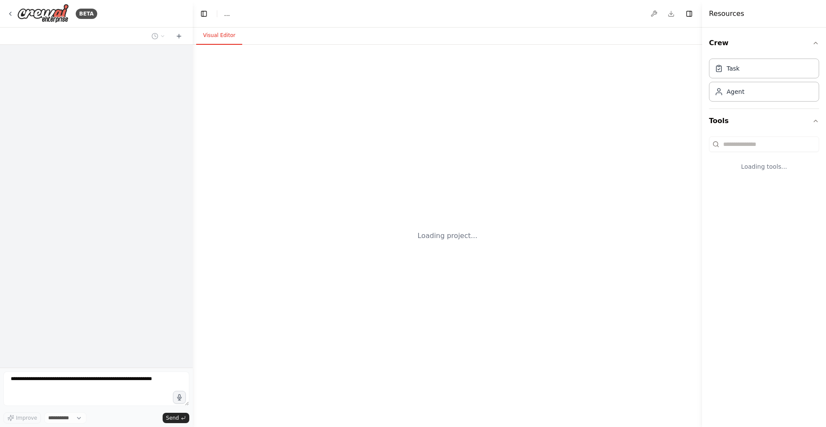
select select "****"
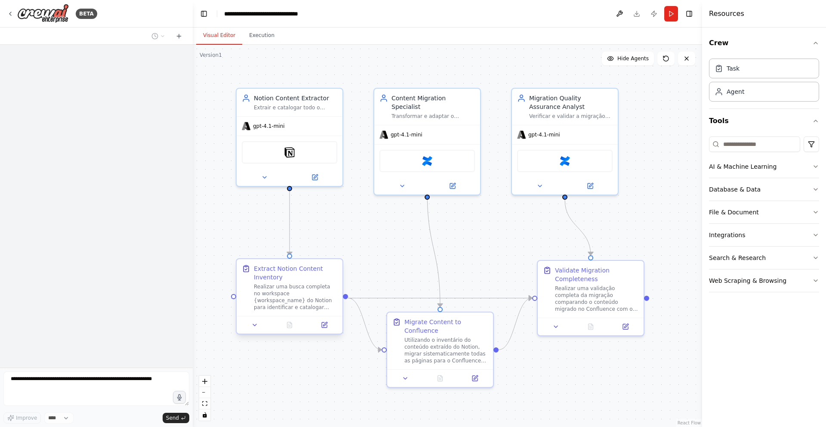
scroll to position [1582, 0]
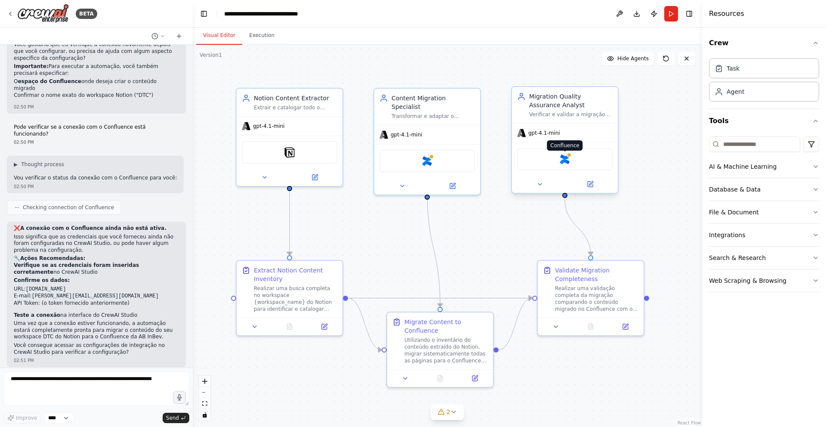
click at [568, 161] on img at bounding box center [565, 159] width 10 height 10
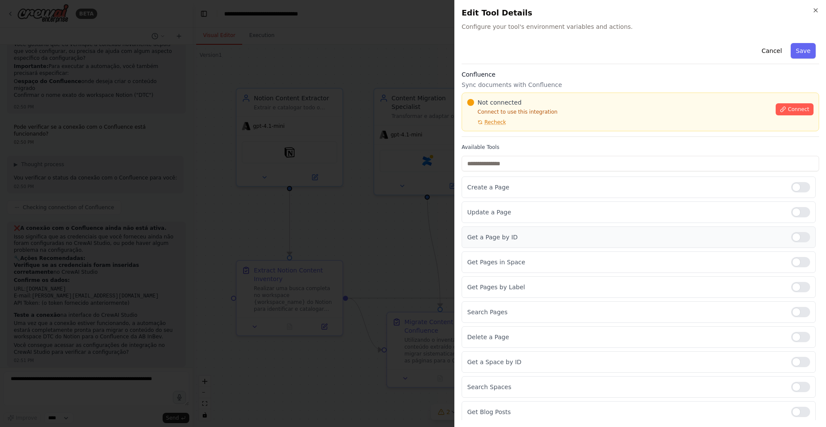
scroll to position [0, 0]
click at [817, 12] on icon "button" at bounding box center [815, 10] width 3 height 3
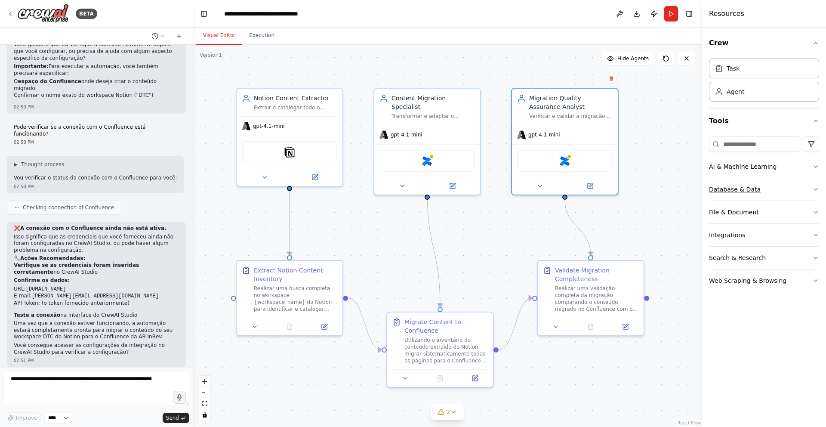
click at [743, 187] on button "Database & Data" at bounding box center [764, 189] width 110 height 22
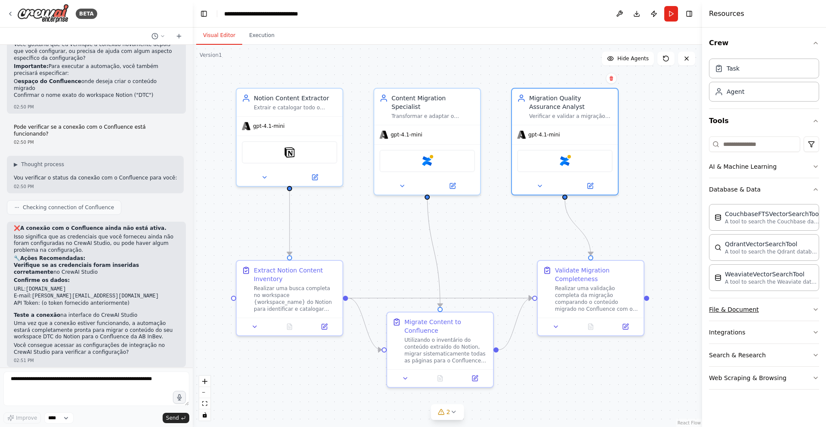
click at [758, 303] on button "File & Document" at bounding box center [764, 309] width 110 height 22
